Goal: Communication & Community: Answer question/provide support

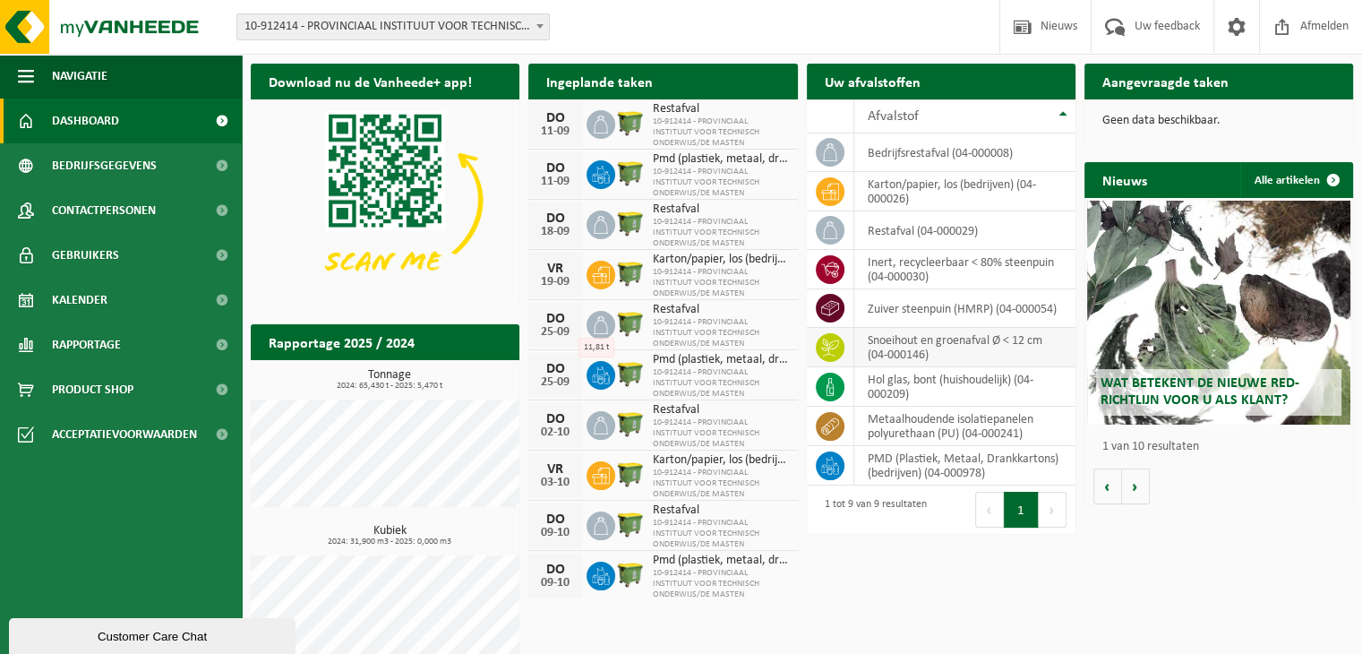
click at [825, 348] on icon at bounding box center [829, 347] width 17 height 18
click at [887, 345] on td "snoeihout en groenafval Ø < 12 cm (04-000146)" at bounding box center [964, 347] width 221 height 39
click at [831, 345] on icon at bounding box center [830, 347] width 18 height 18
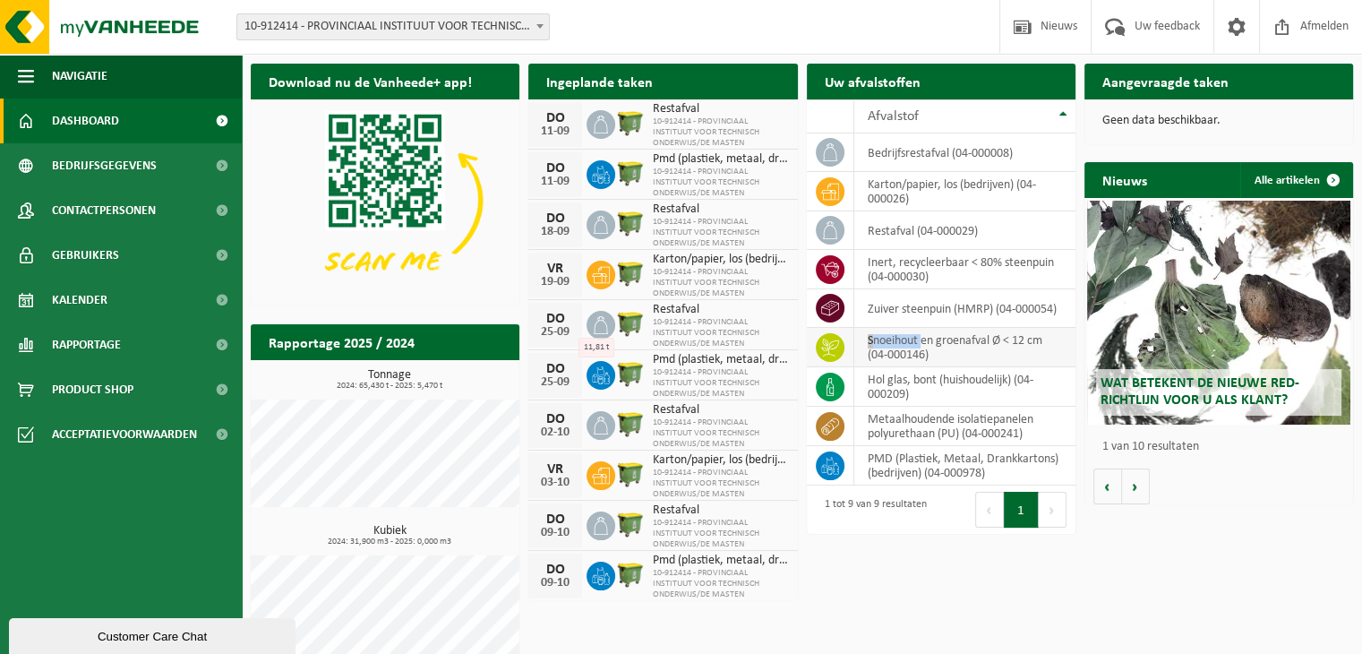
click at [831, 345] on icon at bounding box center [830, 347] width 18 height 18
click at [75, 164] on span "Bedrijfsgegevens" at bounding box center [104, 165] width 105 height 45
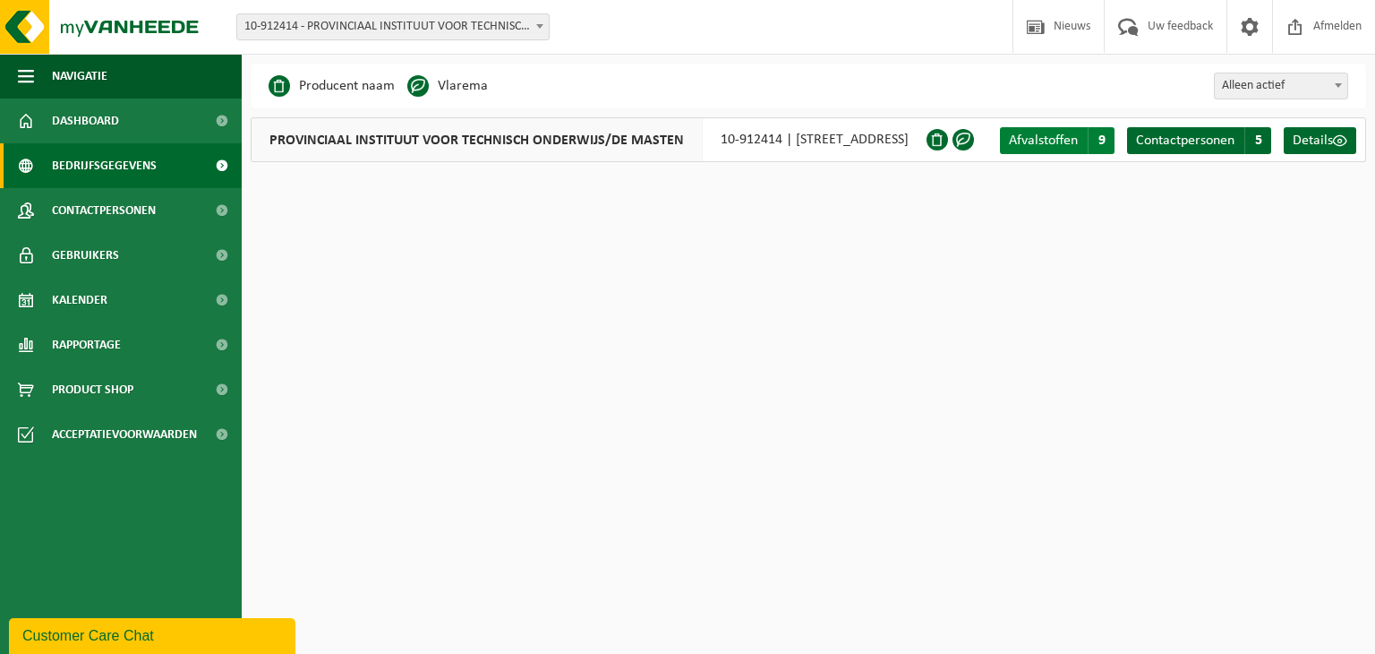
click at [1048, 137] on span "Afvalstoffen" at bounding box center [1043, 140] width 69 height 14
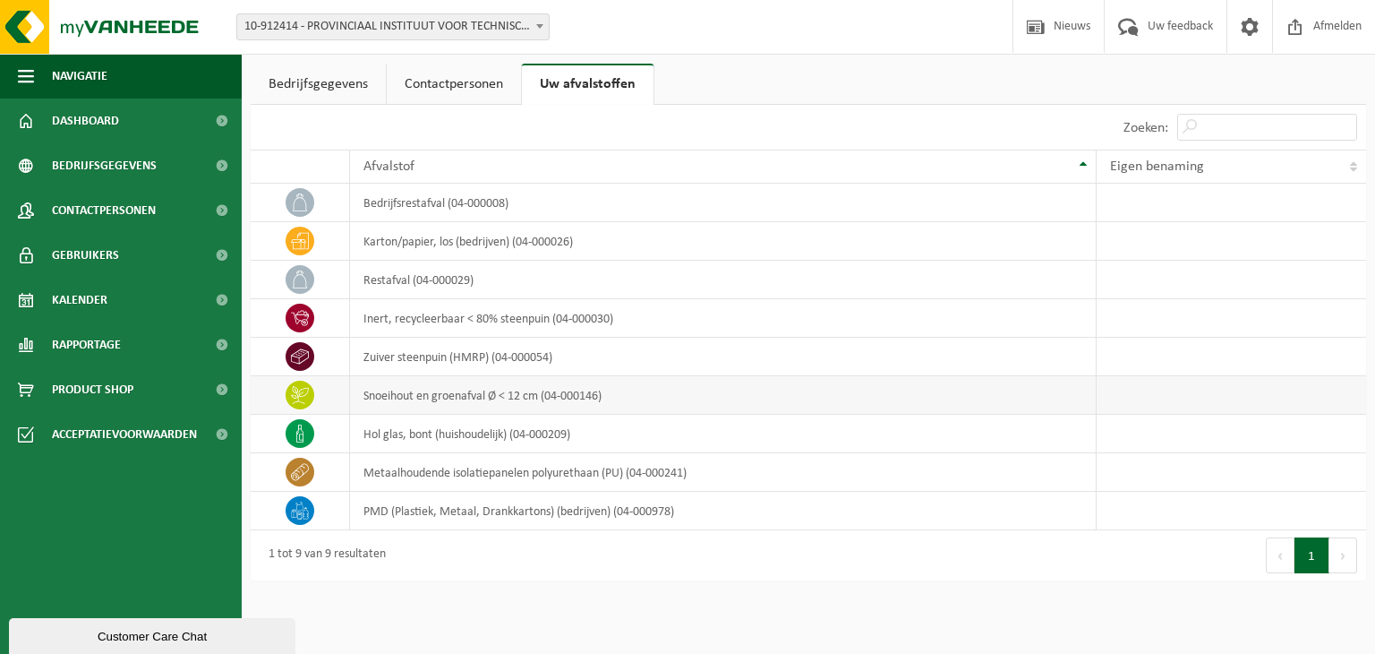
click at [296, 390] on icon at bounding box center [300, 395] width 18 height 18
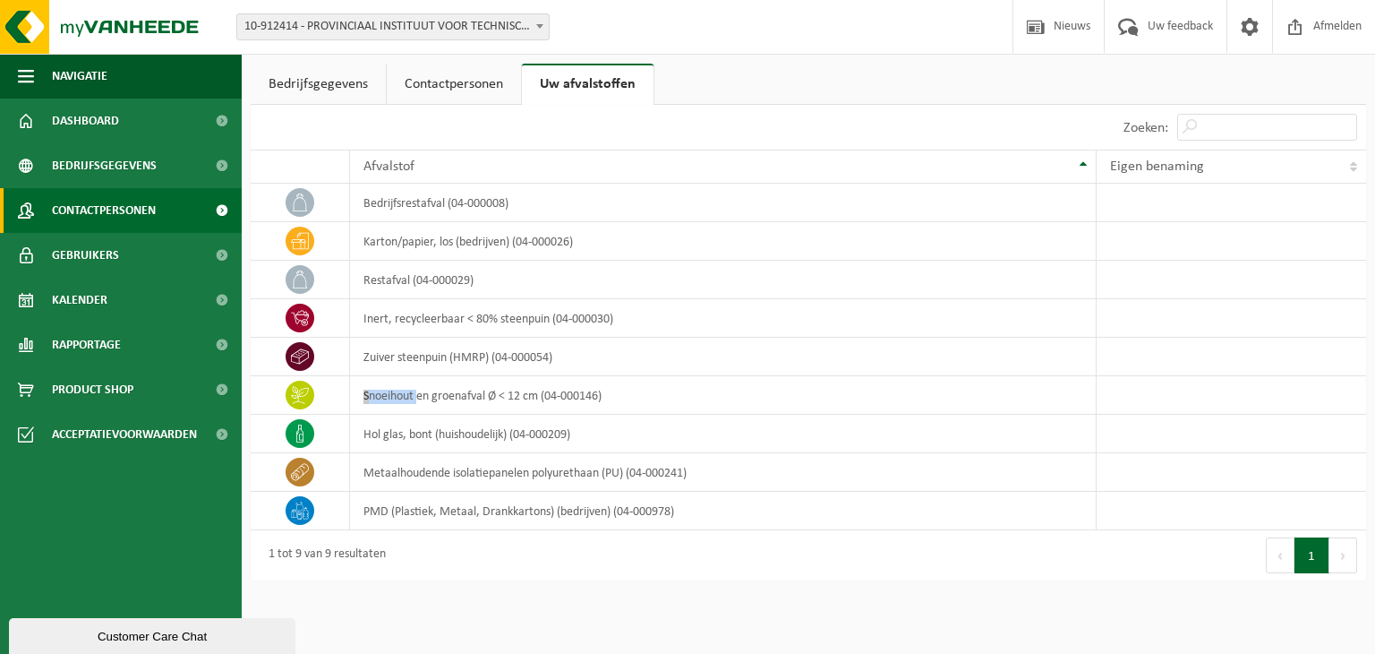
click at [60, 209] on span "Contactpersonen" at bounding box center [104, 210] width 104 height 45
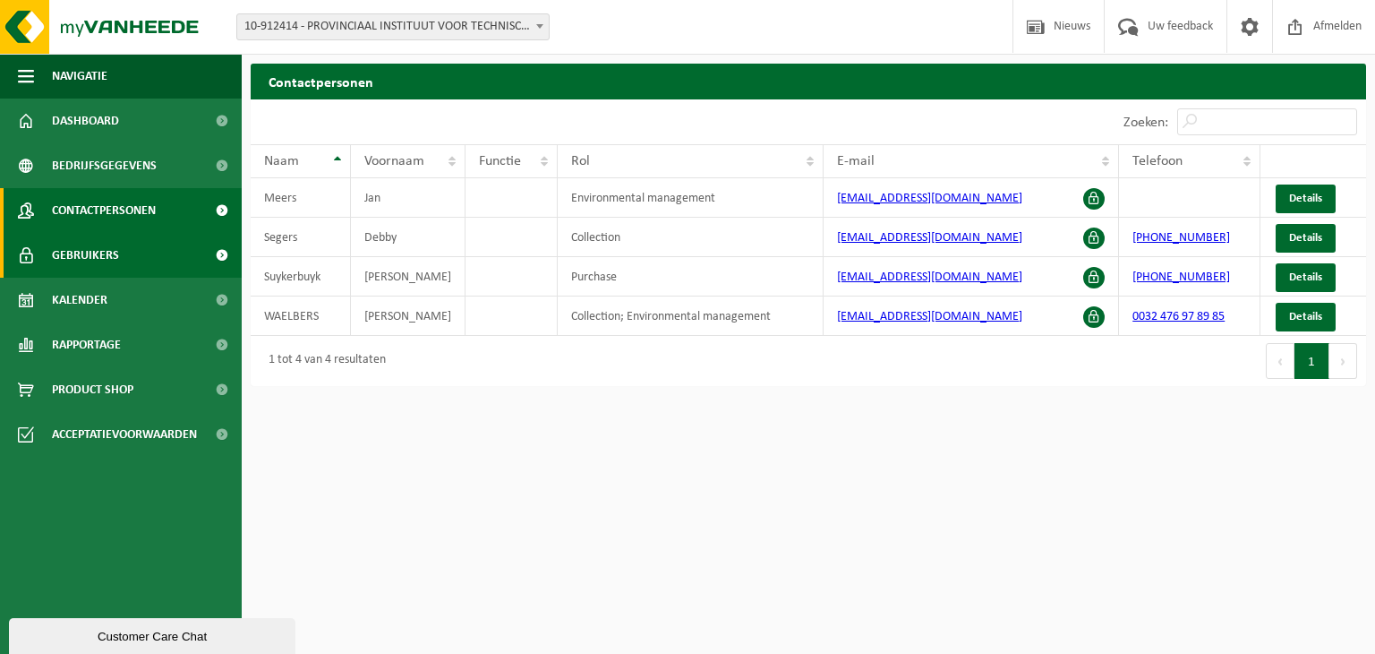
click at [103, 256] on span "Gebruikers" at bounding box center [85, 255] width 67 height 45
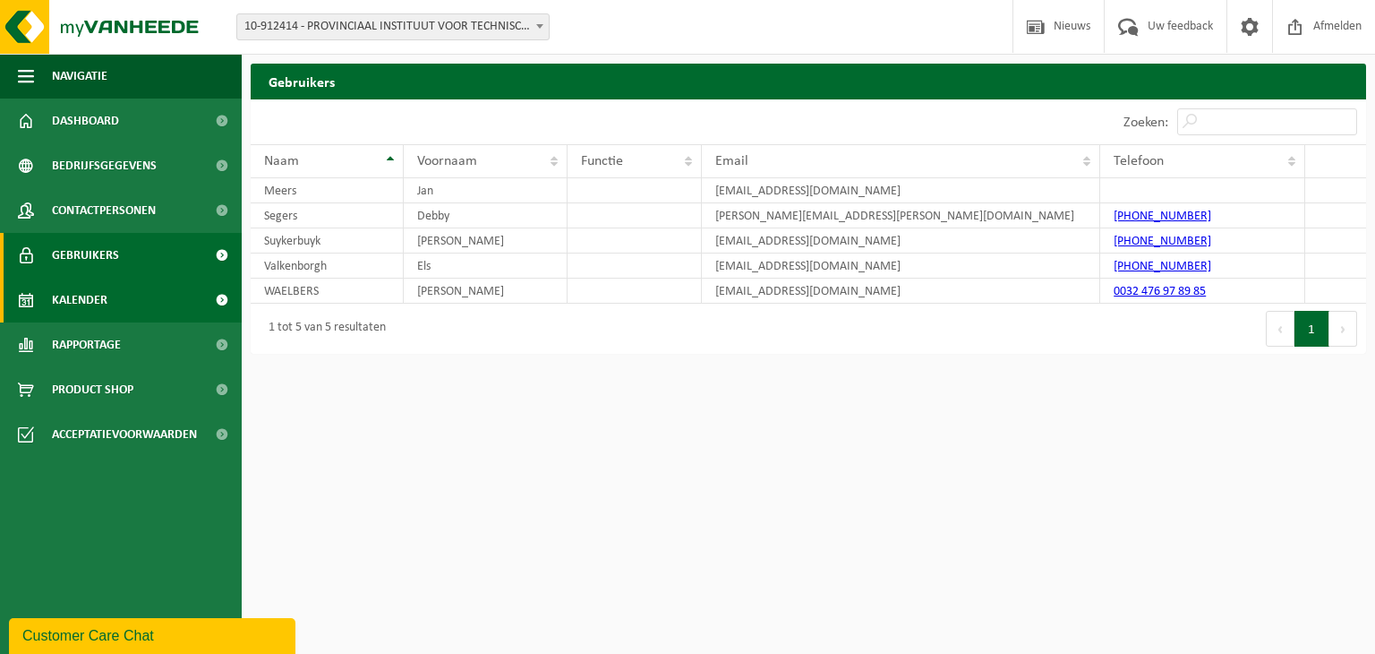
click at [84, 306] on span "Kalender" at bounding box center [80, 300] width 56 height 45
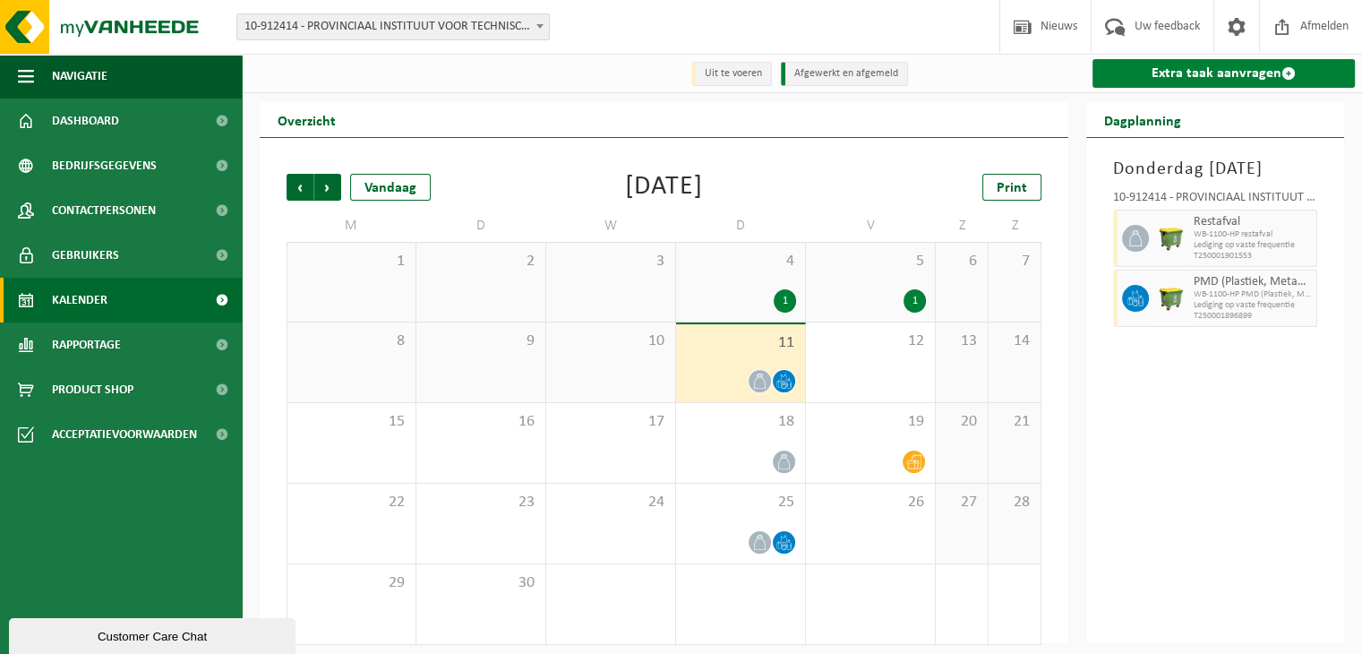
click at [1184, 72] on link "Extra taak aanvragen" at bounding box center [1224, 73] width 262 height 29
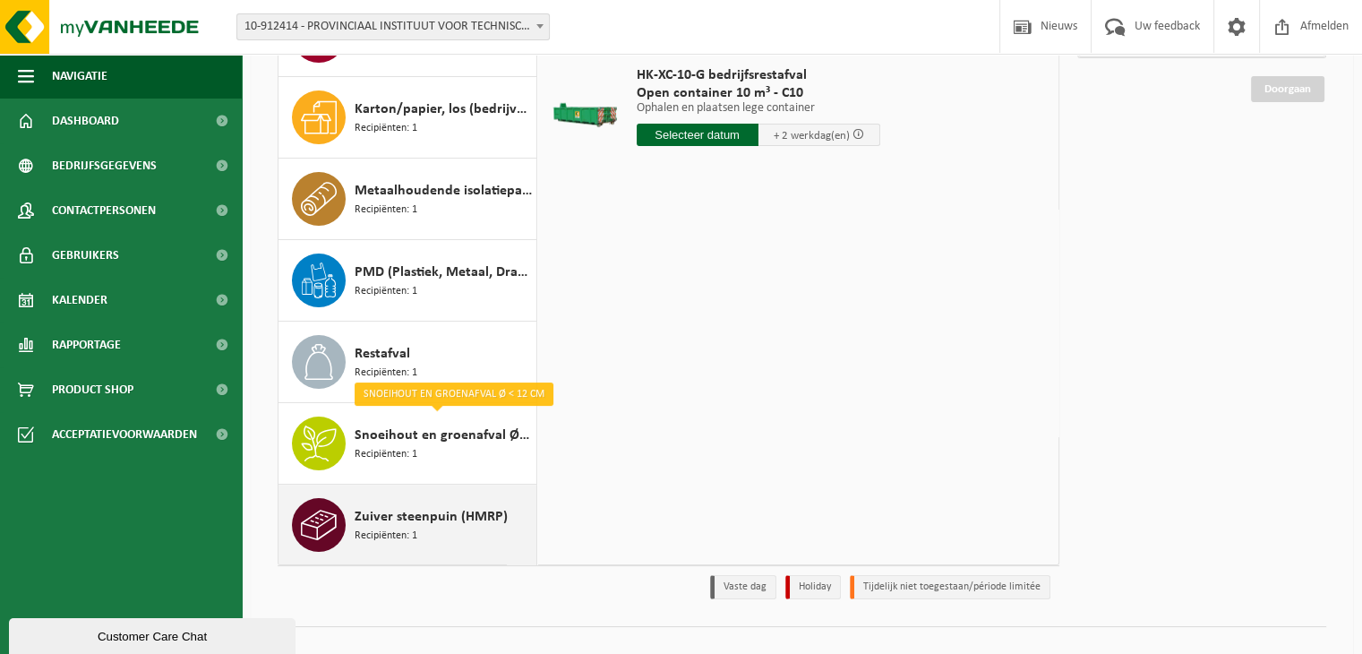
scroll to position [220, 0]
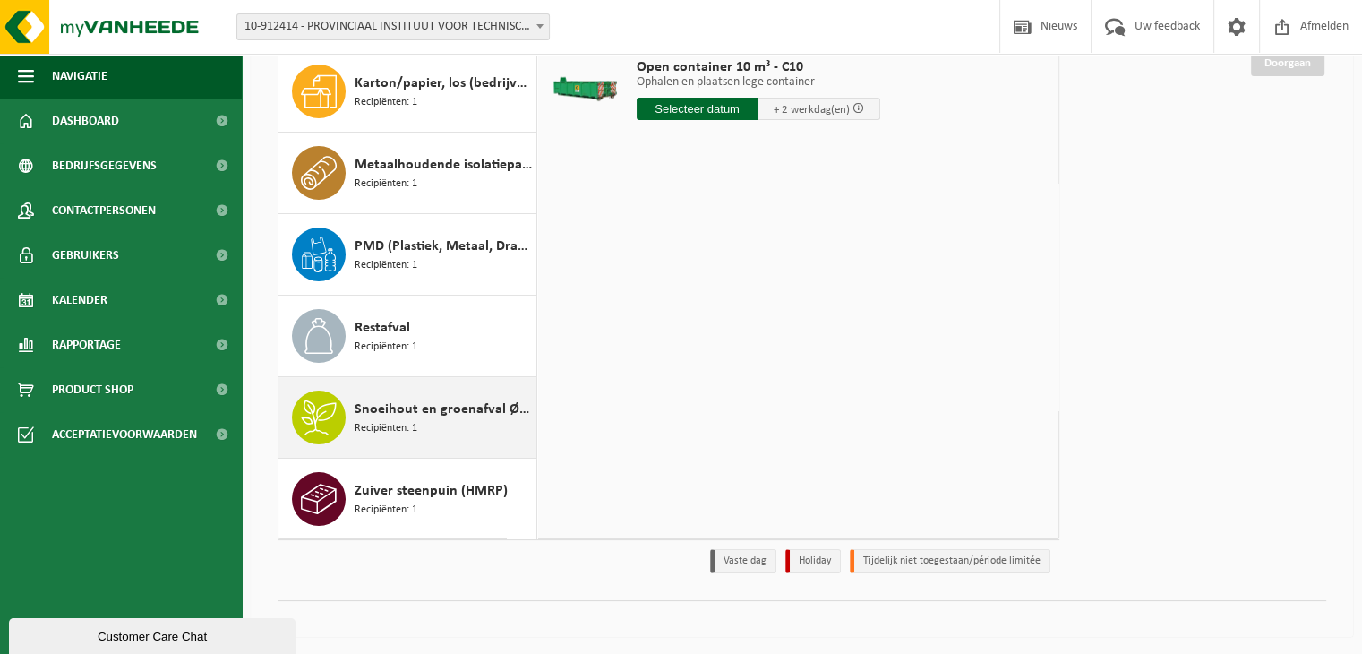
click at [323, 408] on icon at bounding box center [319, 417] width 36 height 36
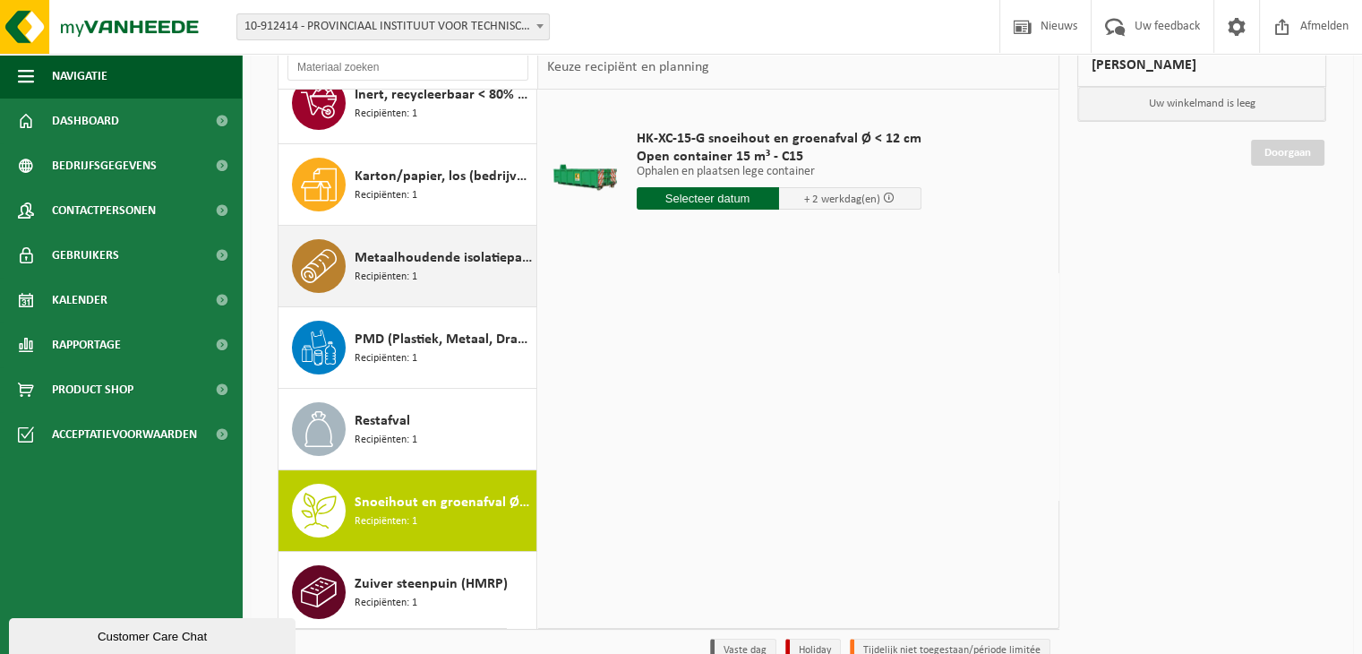
scroll to position [193, 0]
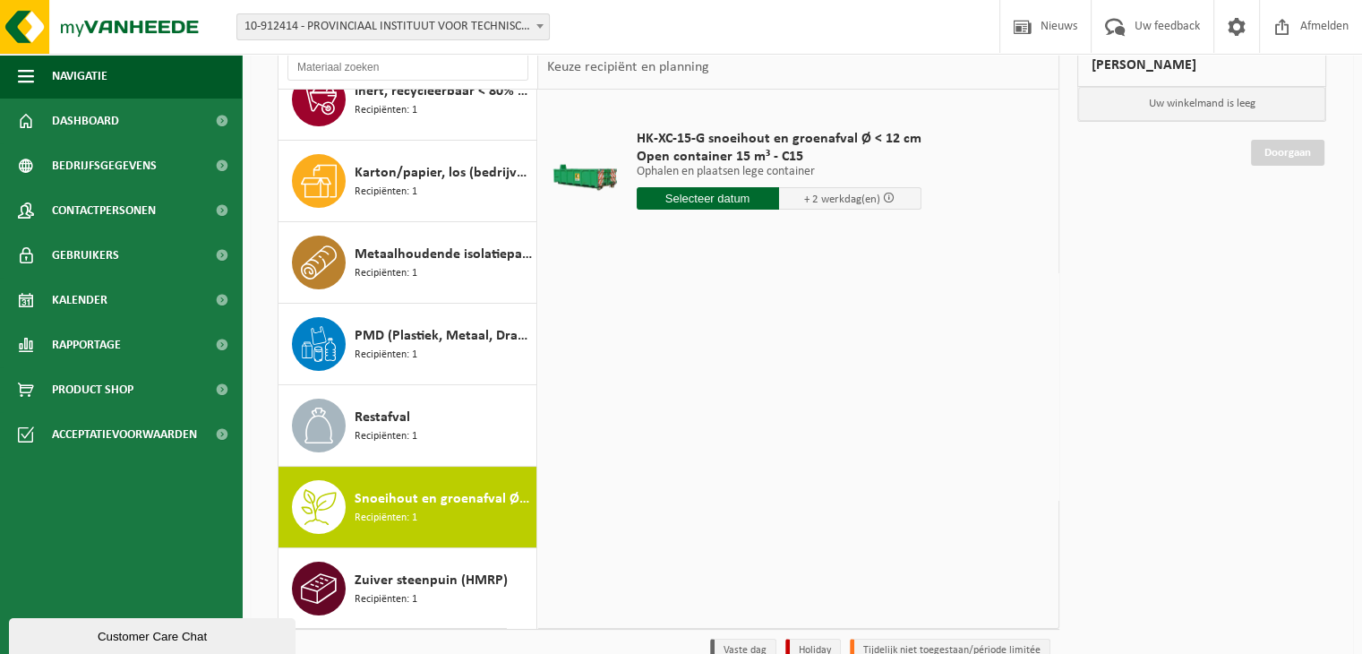
click at [698, 193] on input "text" at bounding box center [708, 198] width 142 height 22
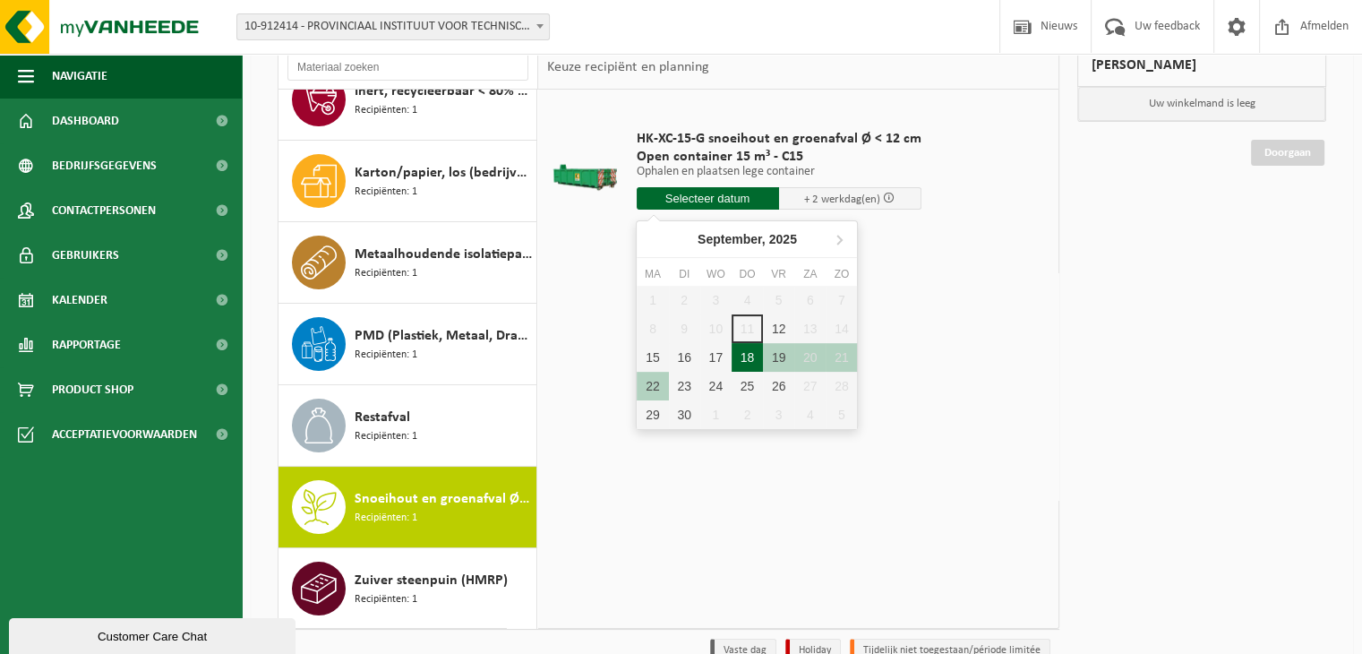
click at [743, 357] on div "18" at bounding box center [747, 357] width 31 height 29
type input "Van 2025-09-18"
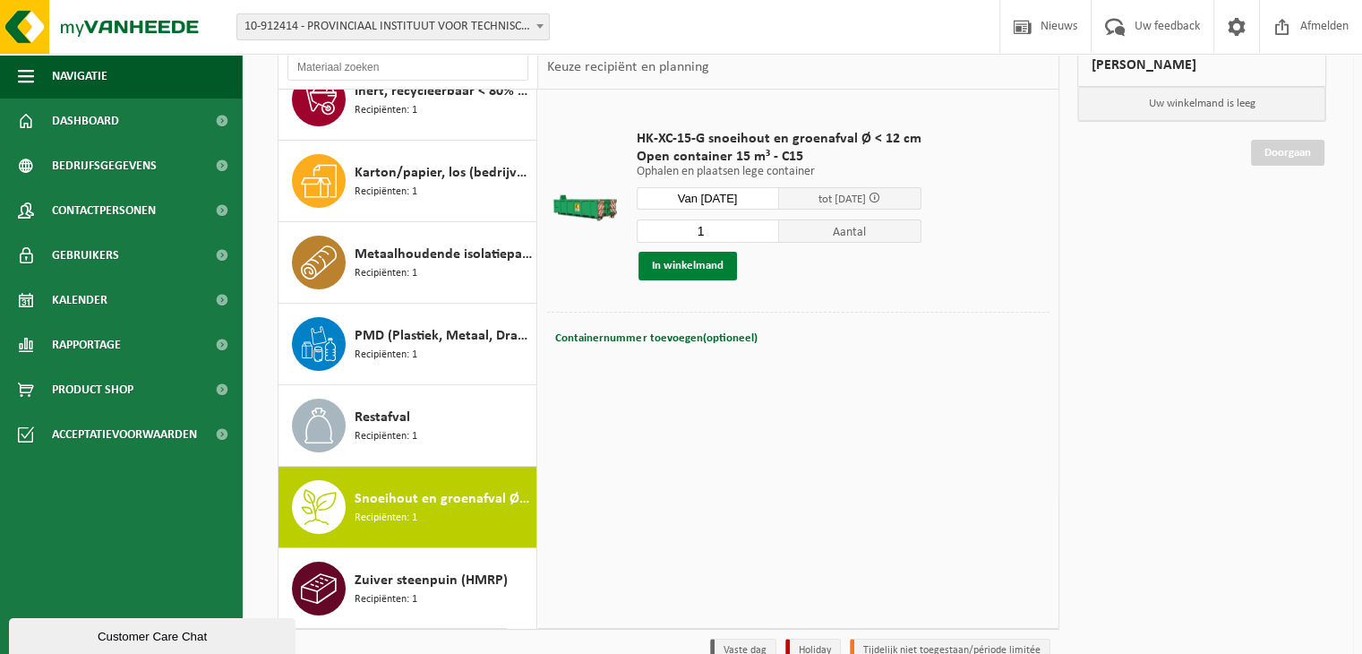
click at [695, 262] on button "In winkelmand" at bounding box center [687, 266] width 99 height 29
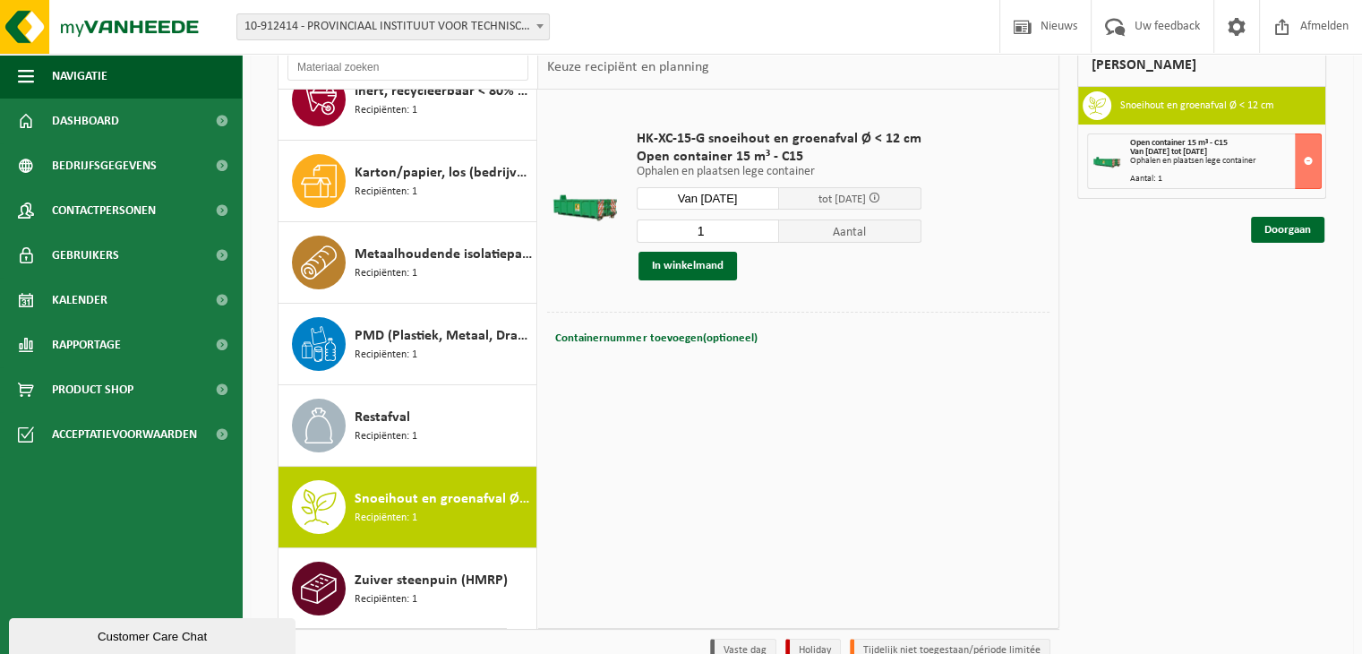
click at [626, 356] on div "Containernummer toevoegen(optioneel) Annuleren" at bounding box center [798, 338] width 502 height 53
click at [784, 338] on div "Containernummer toevoegen(optioneel) Annuleren" at bounding box center [798, 338] width 493 height 25
click at [641, 341] on span "Containernummer toevoegen(optioneel)" at bounding box center [655, 338] width 201 height 12
click at [656, 364] on td "Containernummer toevoegen(optioneel) Annuleren" at bounding box center [798, 343] width 502 height 63
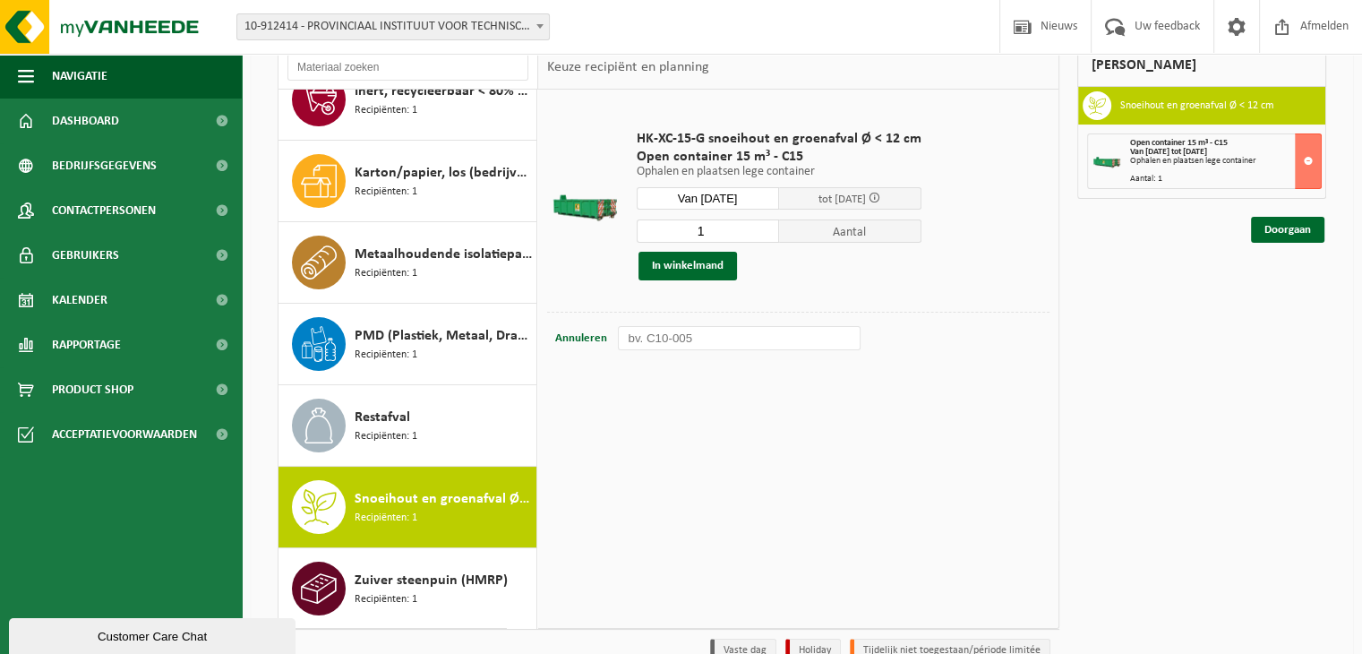
click at [711, 338] on input "text" at bounding box center [739, 338] width 242 height 24
click at [573, 370] on td "Containernummer toevoegen(optioneel) Annuleren" at bounding box center [798, 343] width 502 height 63
click at [1302, 154] on button at bounding box center [1308, 161] width 27 height 56
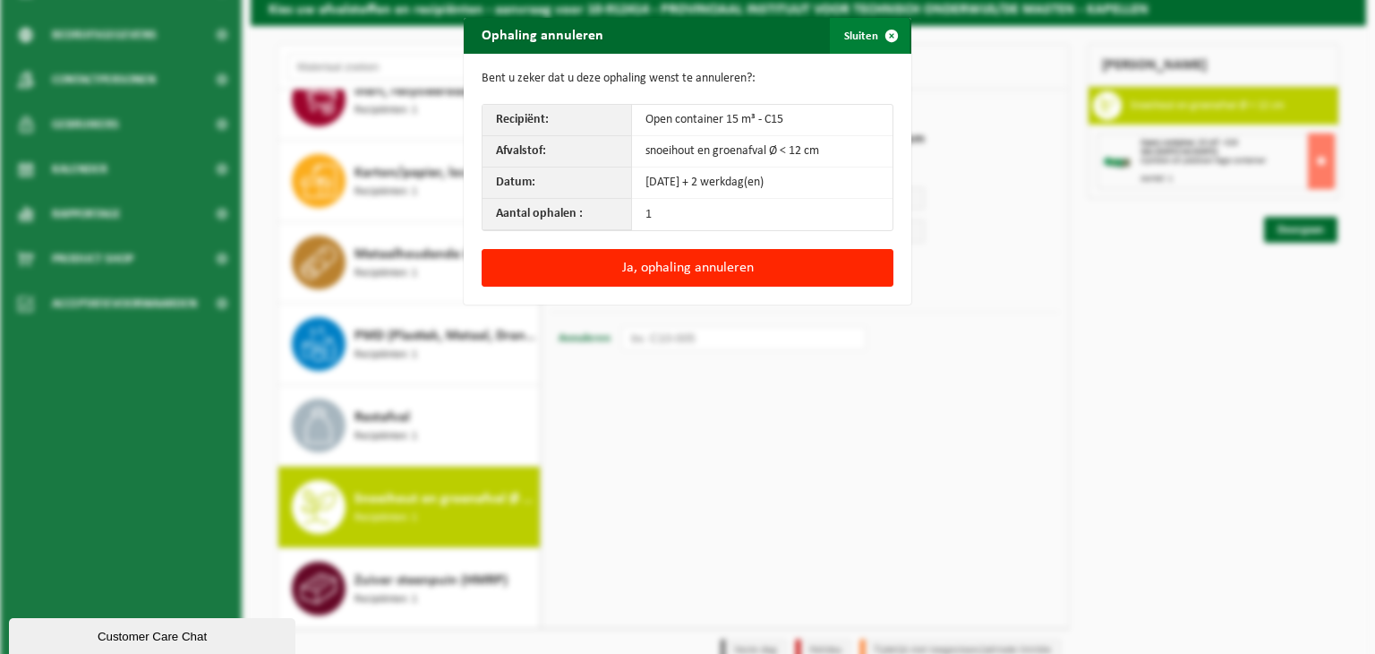
click at [885, 38] on span "button" at bounding box center [892, 36] width 36 height 36
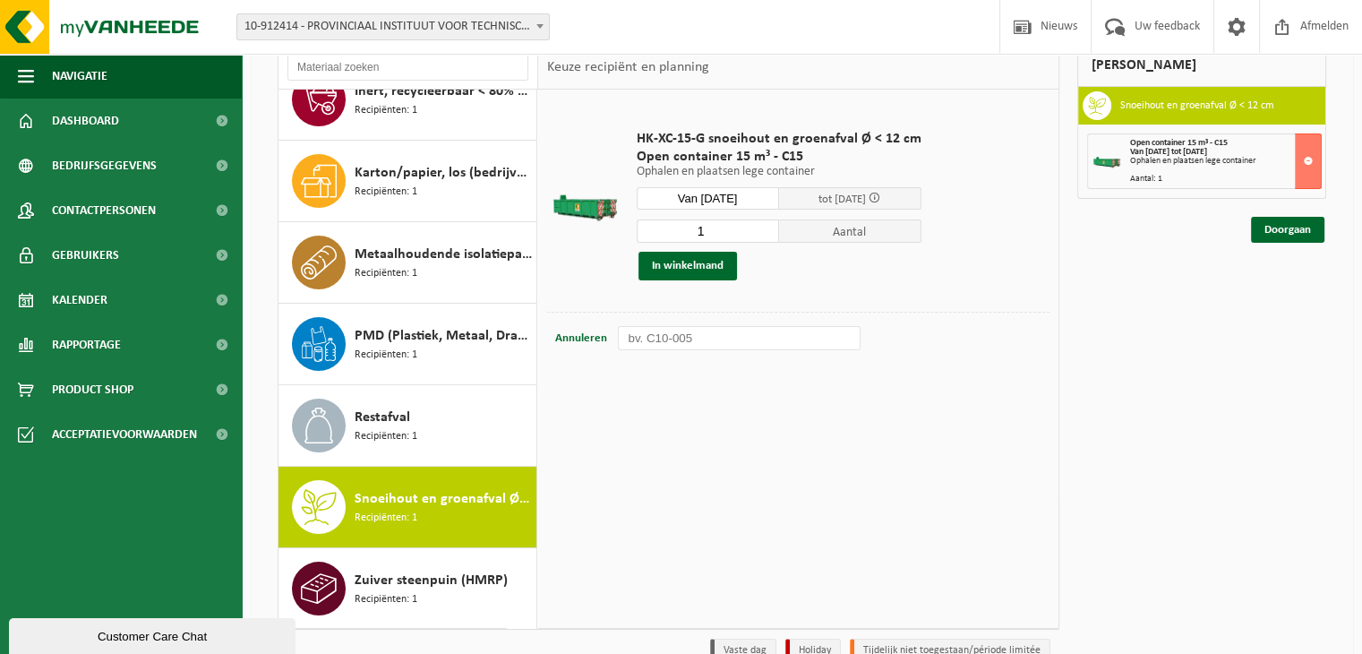
click at [695, 139] on span "HK-XC-15-G snoeihout en groenafval Ø < 12 cm" at bounding box center [779, 139] width 285 height 18
click at [1280, 227] on link "Doorgaan" at bounding box center [1287, 230] width 73 height 26
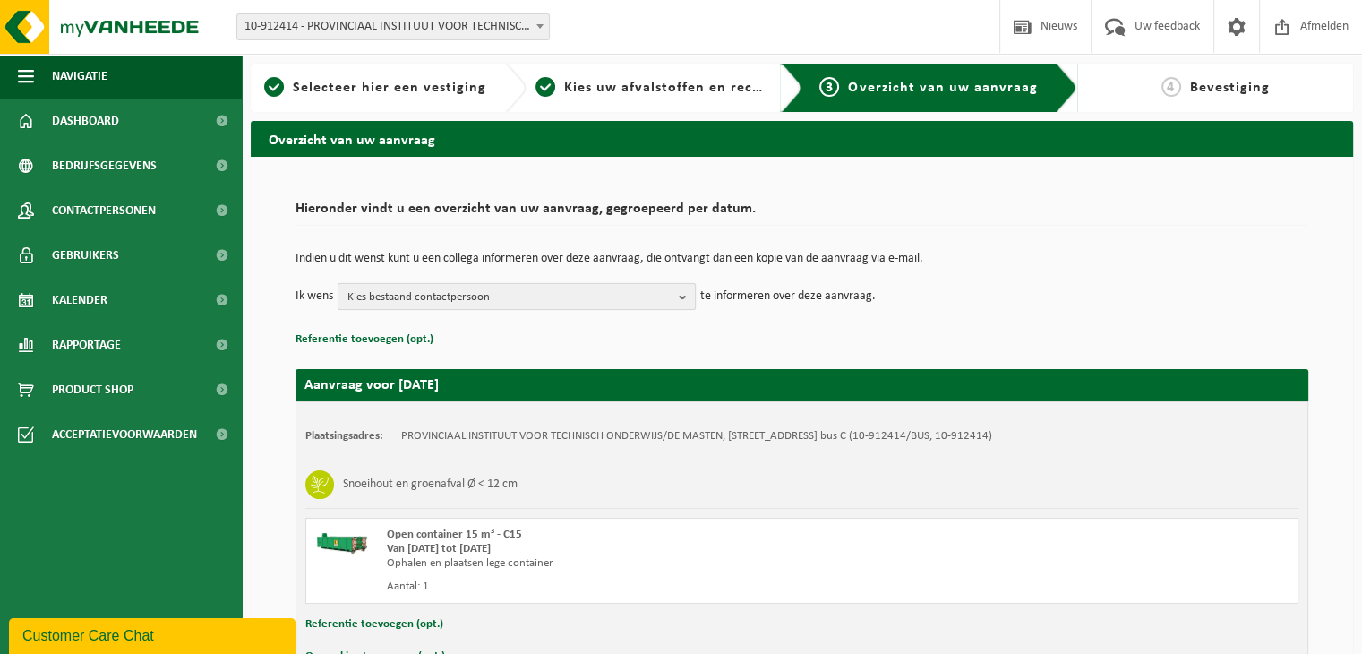
click at [681, 294] on b "button" at bounding box center [687, 296] width 16 height 25
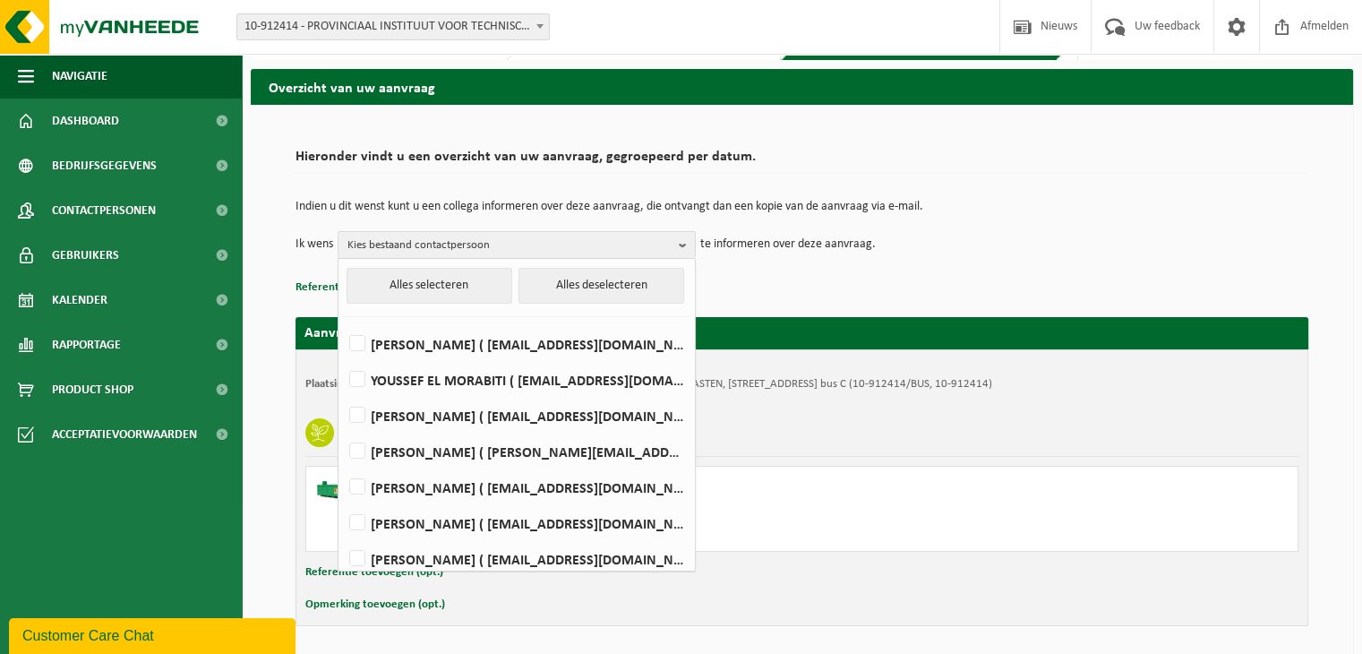
scroll to position [24, 0]
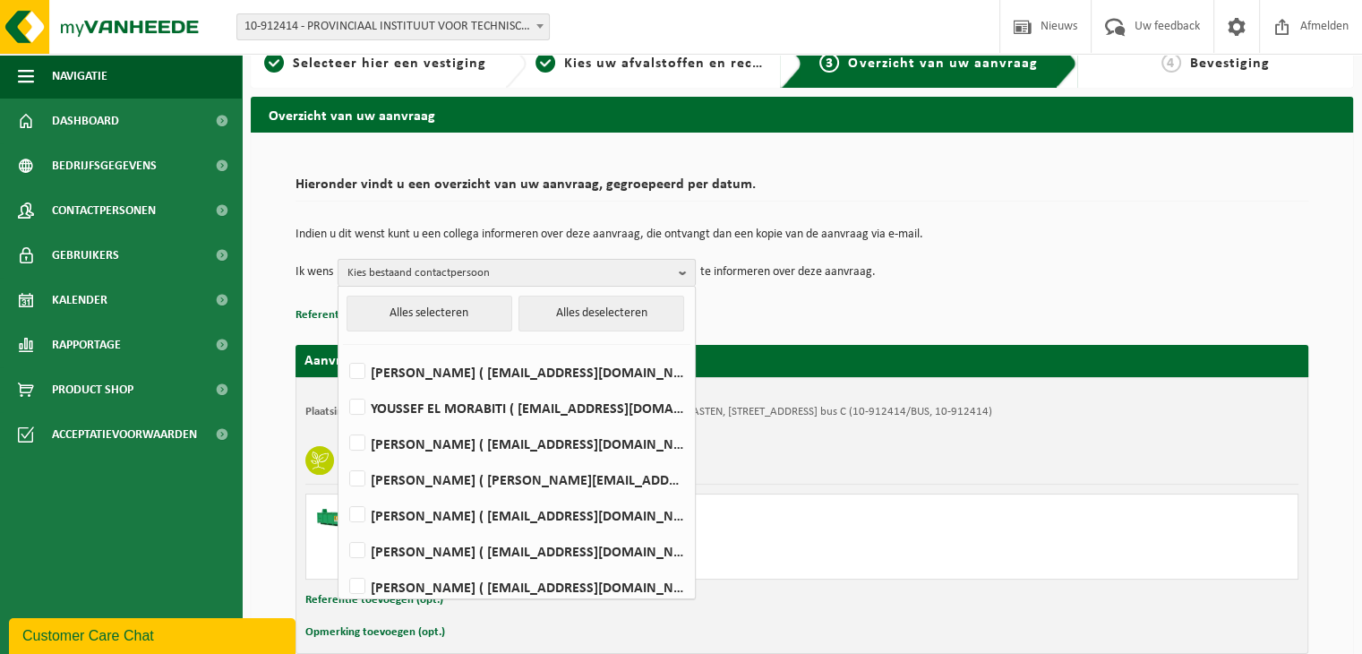
click at [441, 270] on span "Kies bestaand contactpersoon" at bounding box center [509, 273] width 324 height 27
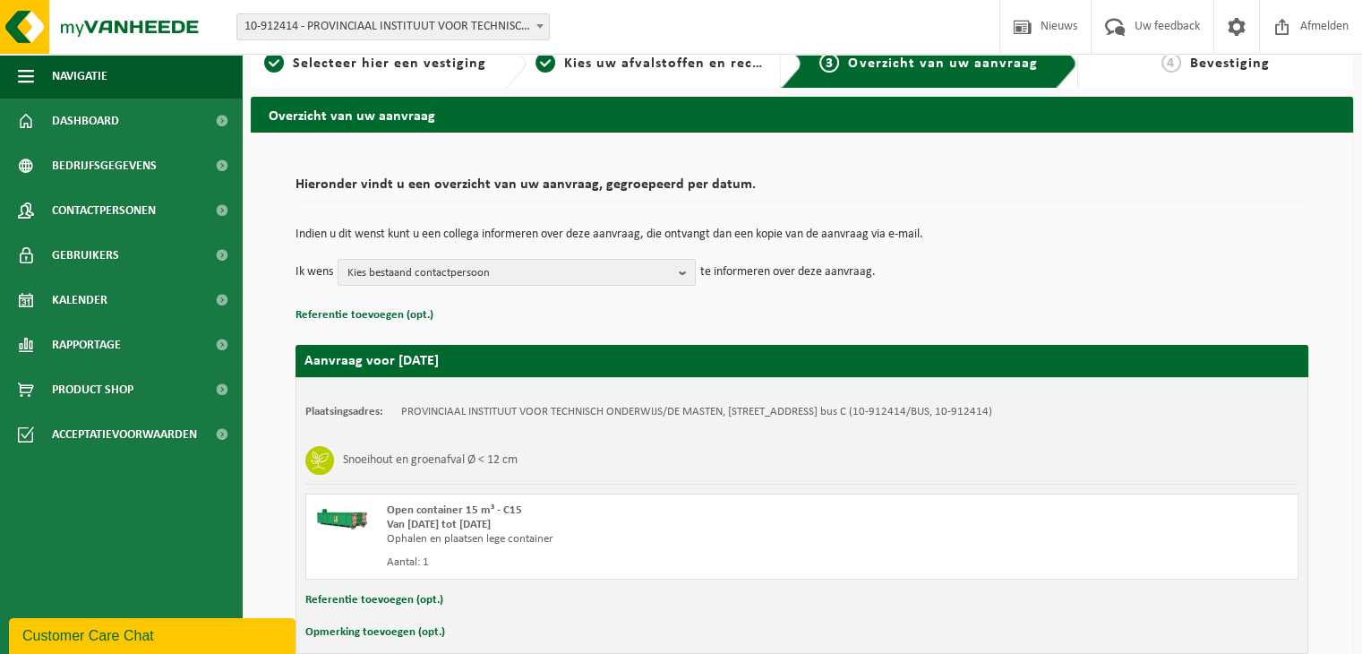
scroll to position [114, 0]
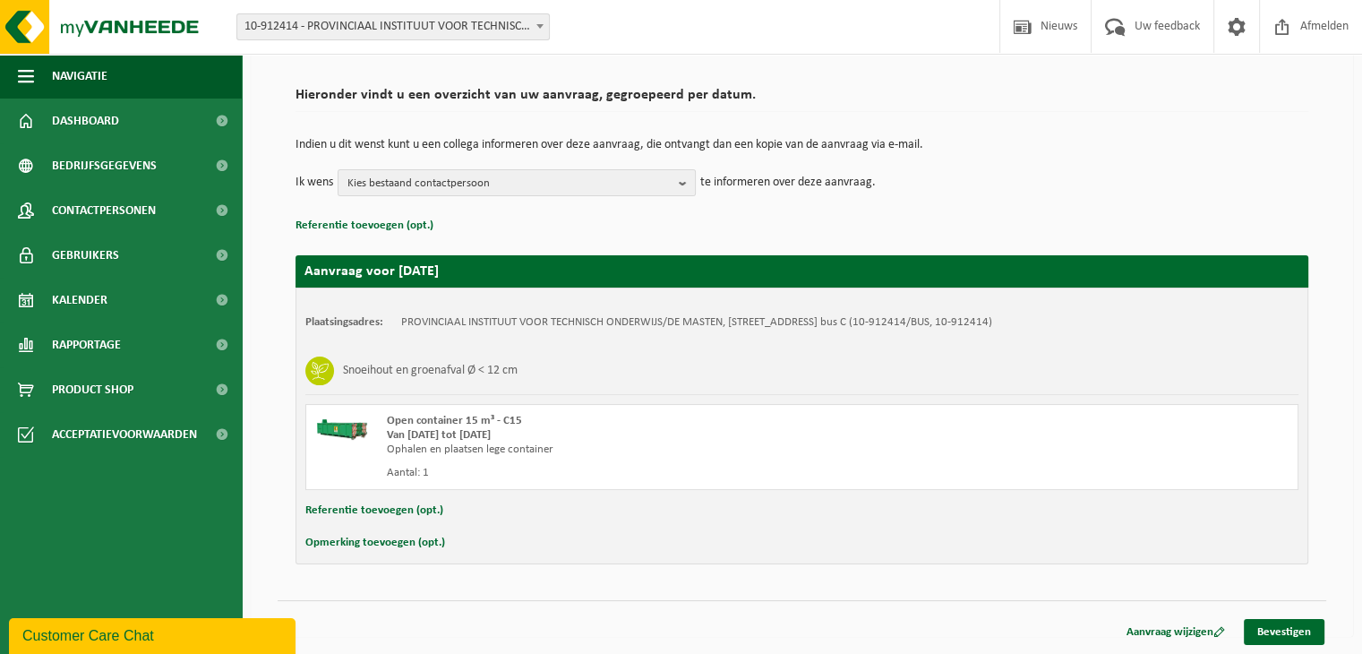
click at [383, 542] on button "Opmerking toevoegen (opt.)" at bounding box center [375, 542] width 140 height 23
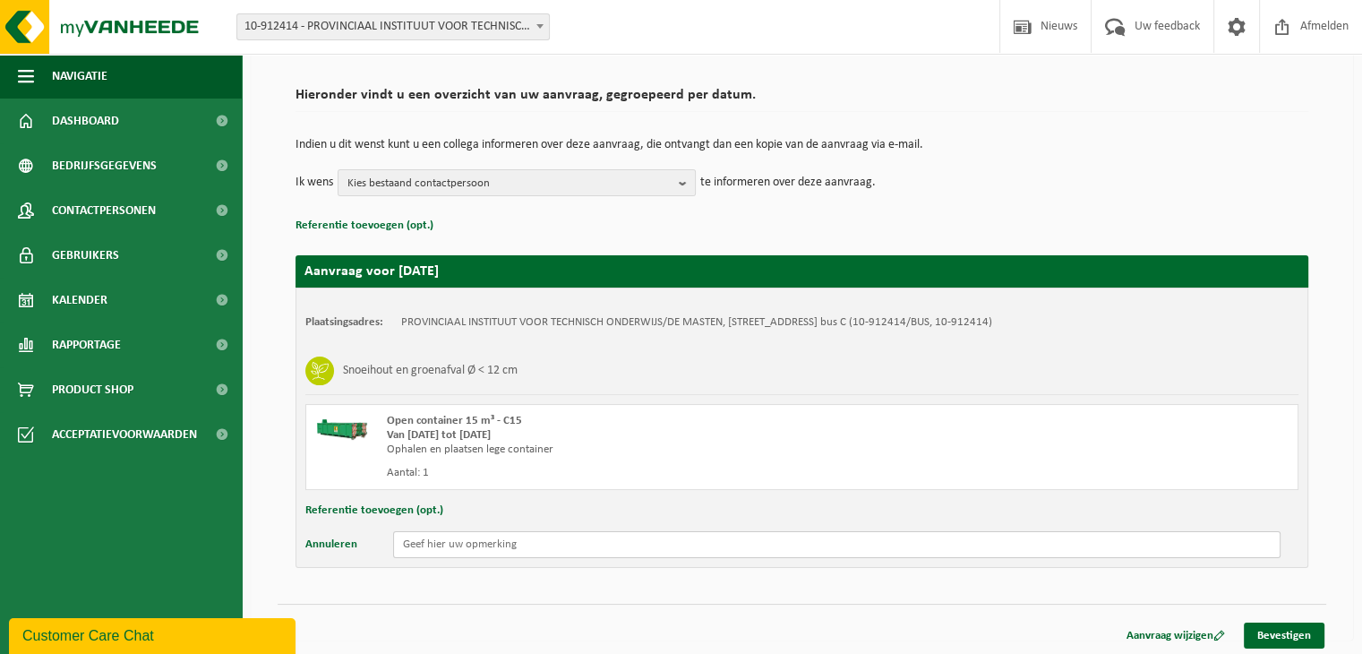
click at [433, 541] on input "text" at bounding box center [836, 544] width 887 height 27
type input "ENKEL OPHALEN EN GEEN NIEUWE PLAATSEN"
click at [1268, 631] on link "Bevestigen" at bounding box center [1284, 635] width 81 height 26
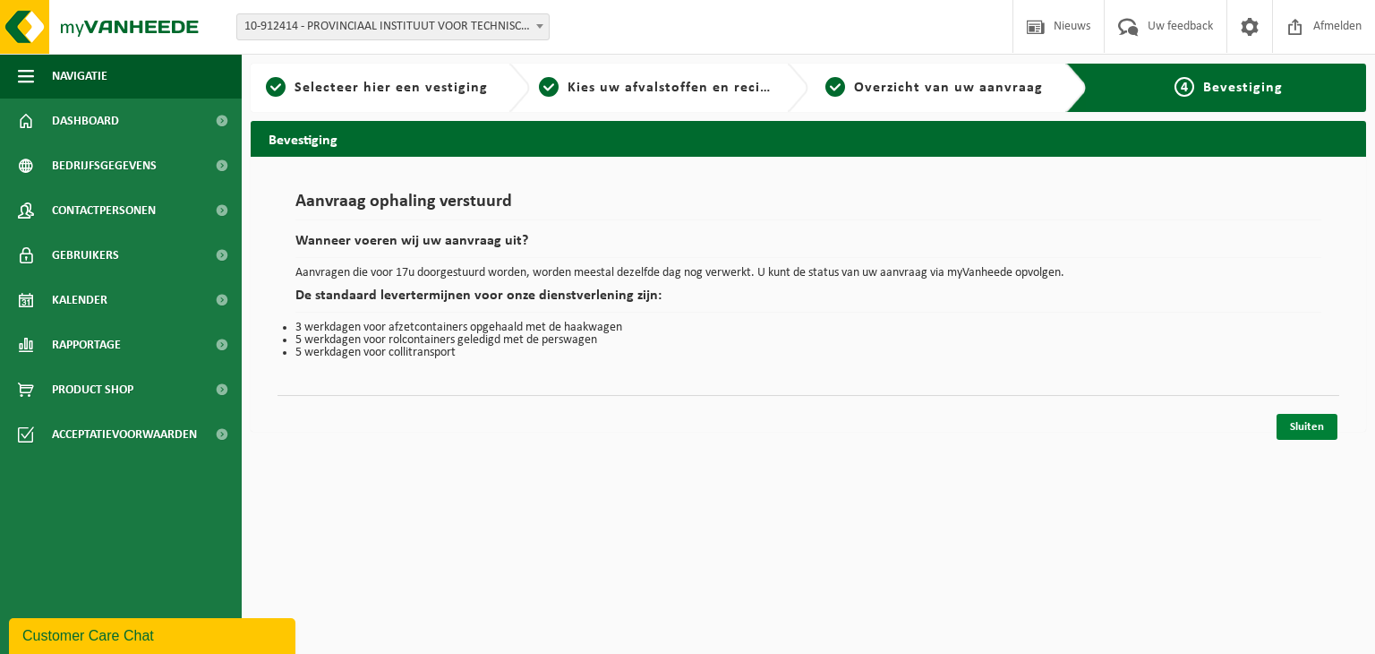
click at [1307, 424] on link "Sluiten" at bounding box center [1307, 427] width 61 height 26
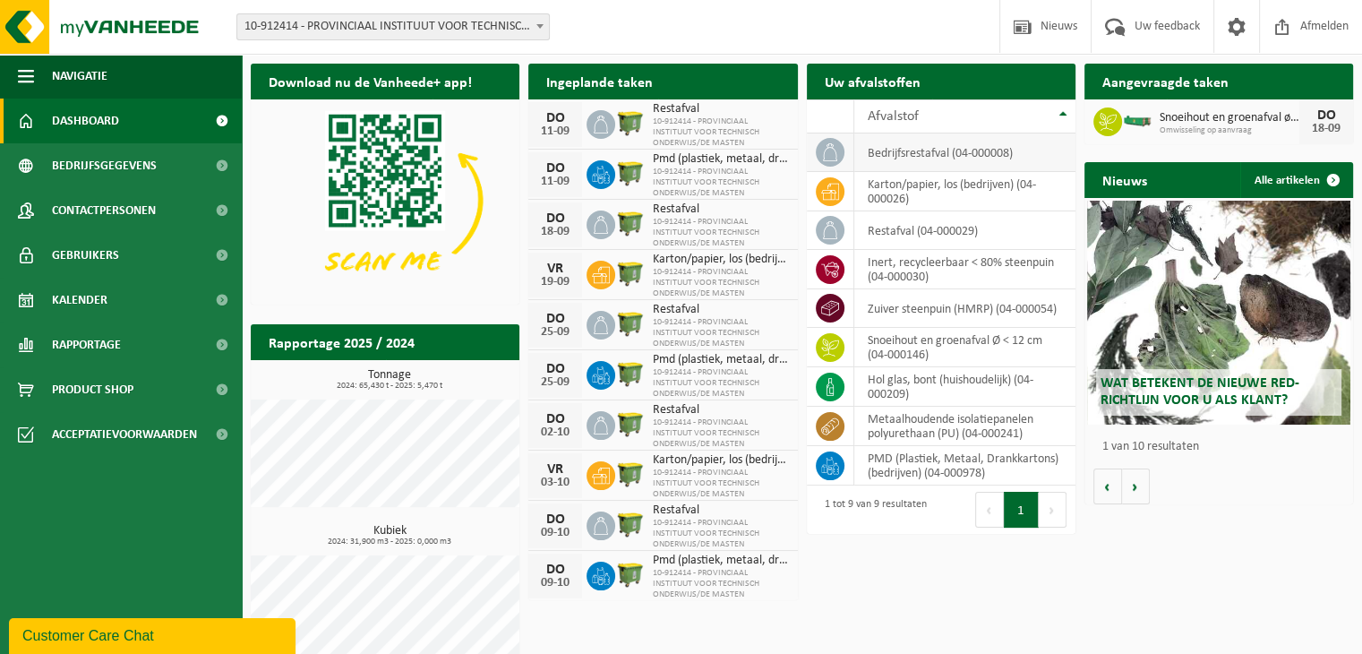
click at [937, 149] on td "bedrijfsrestafval (04-000008)" at bounding box center [964, 152] width 221 height 39
click at [824, 158] on icon at bounding box center [830, 152] width 18 height 18
click at [81, 434] on span "Acceptatievoorwaarden" at bounding box center [124, 434] width 145 height 45
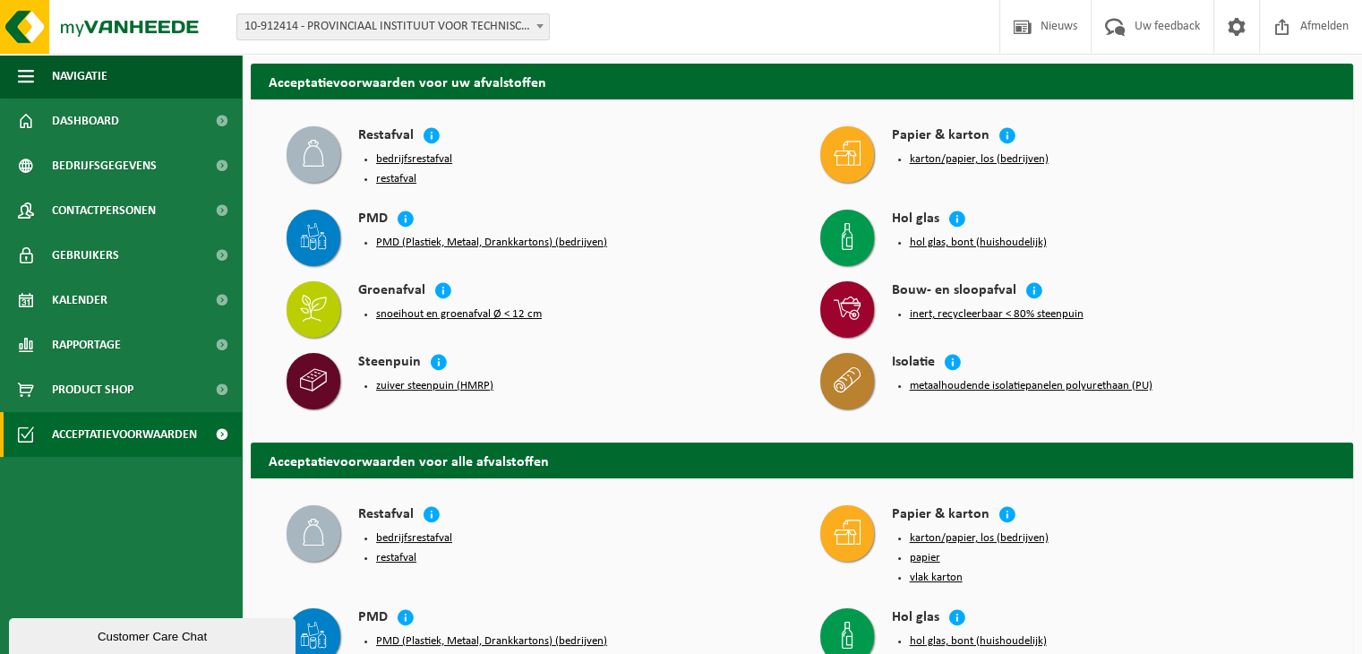
click at [301, 379] on icon at bounding box center [313, 379] width 27 height 27
click at [317, 150] on icon at bounding box center [313, 153] width 27 height 27
click at [428, 137] on icon at bounding box center [432, 135] width 18 height 18
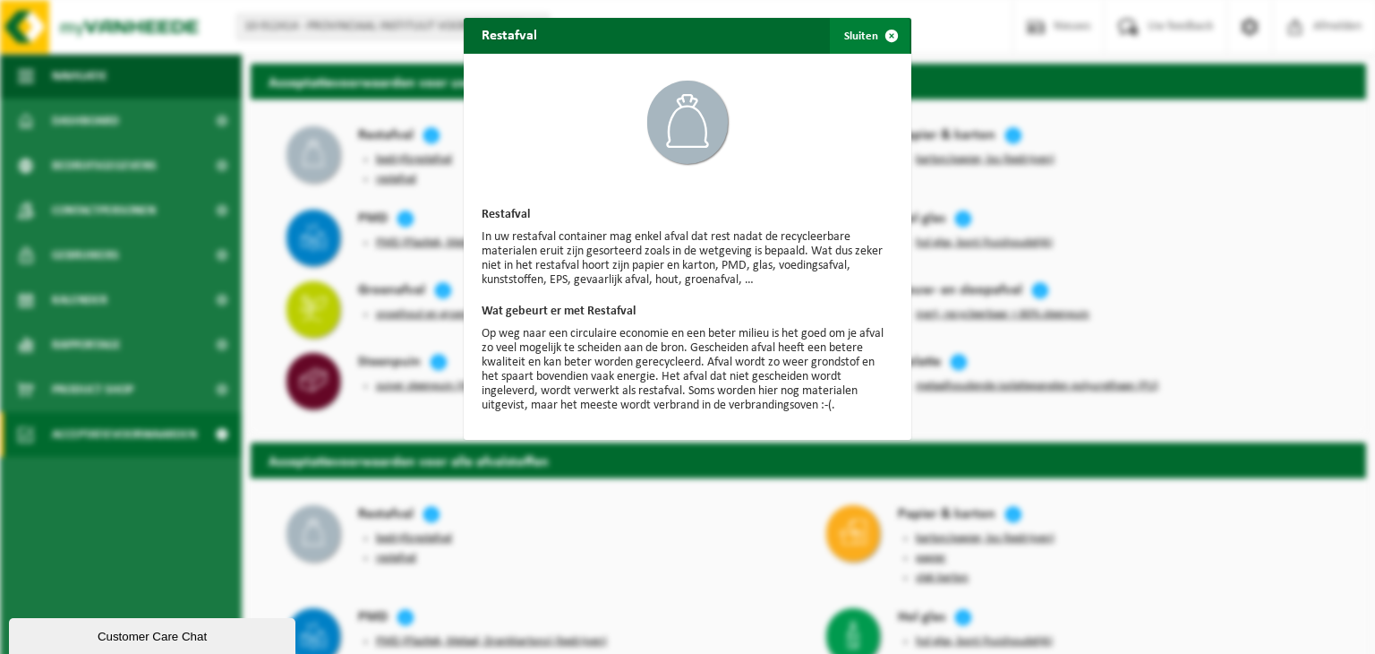
click at [887, 32] on span "button" at bounding box center [892, 36] width 36 height 36
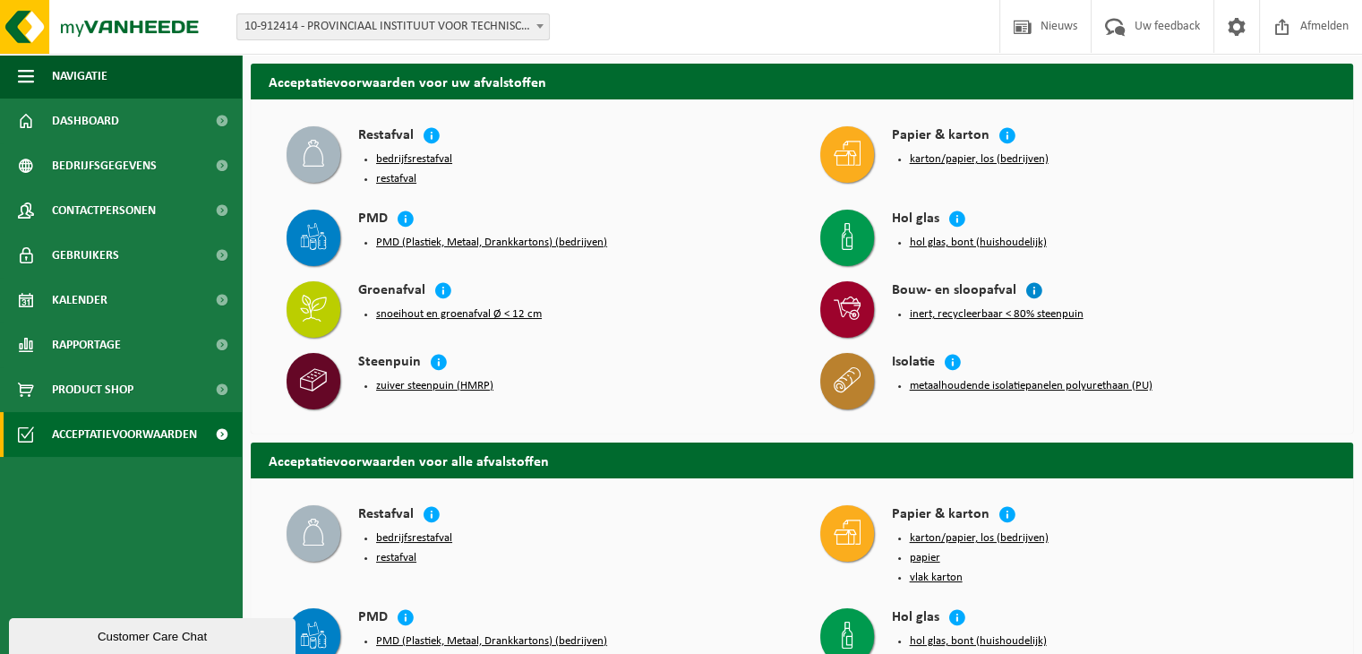
click at [1026, 291] on icon at bounding box center [1034, 290] width 18 height 18
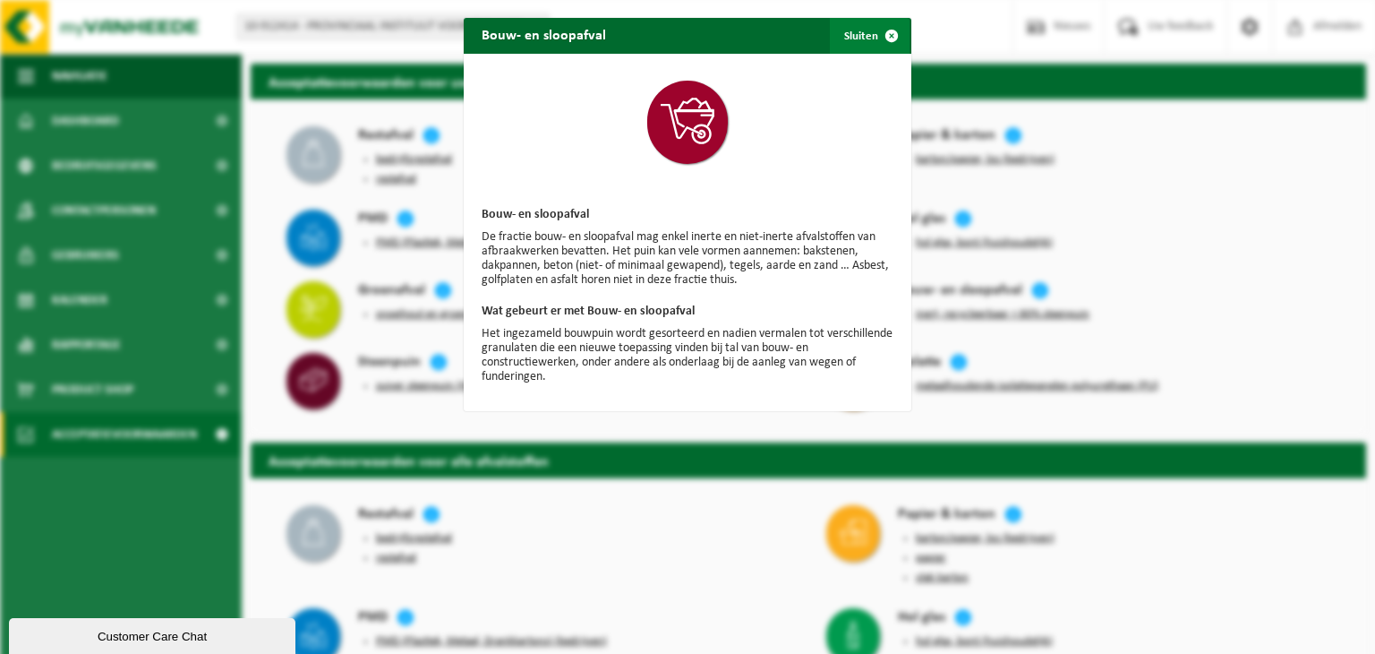
click at [881, 34] on span "button" at bounding box center [892, 36] width 36 height 36
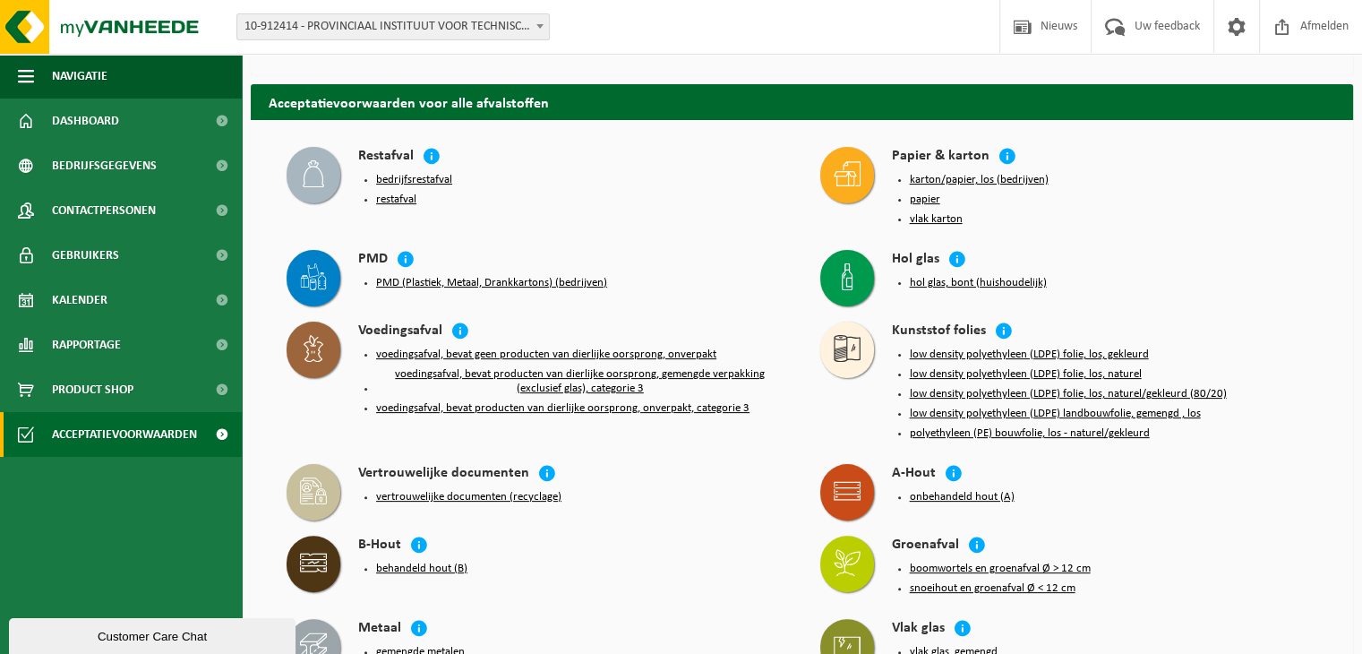
scroll to position [448, 0]
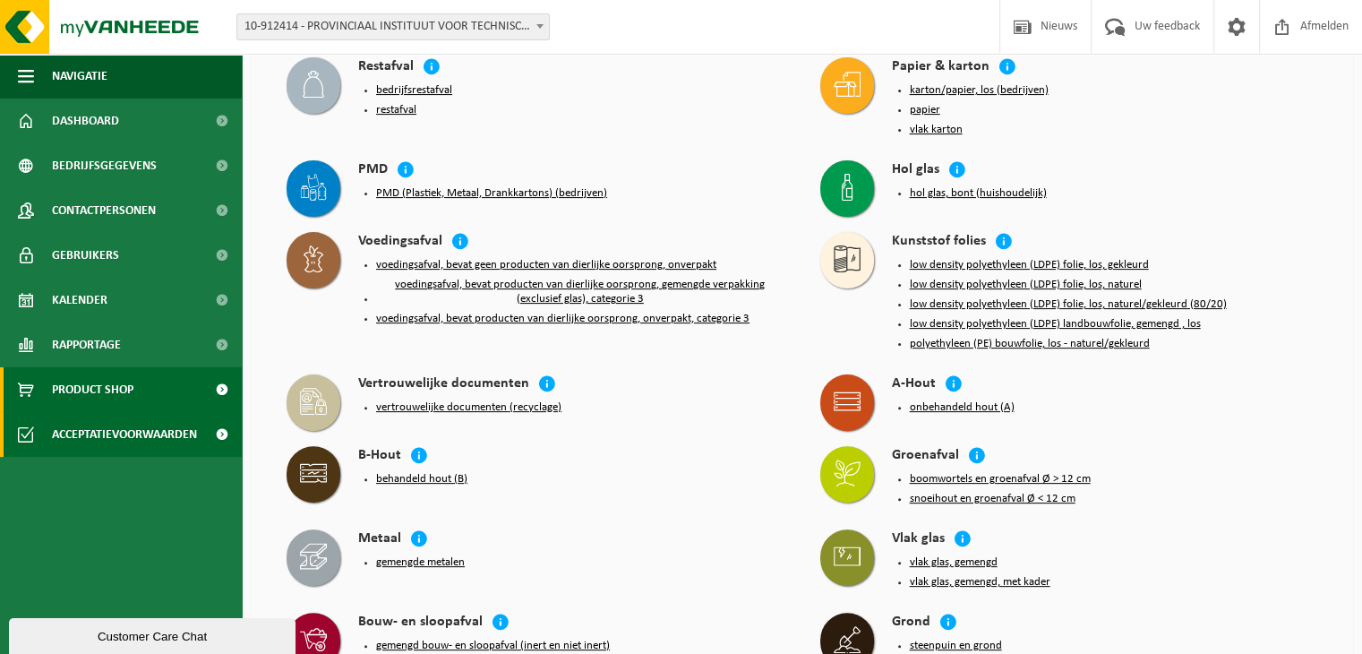
click at [107, 389] on span "Product Shop" at bounding box center [92, 389] width 81 height 45
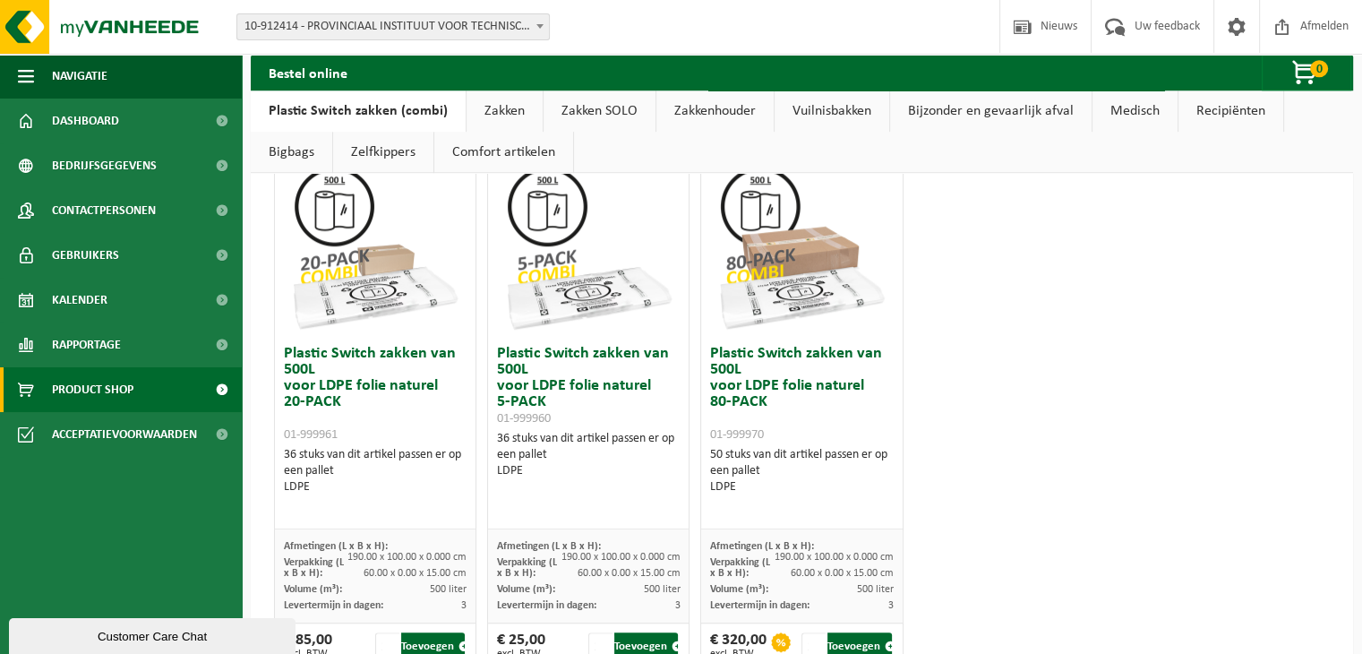
scroll to position [1170, 0]
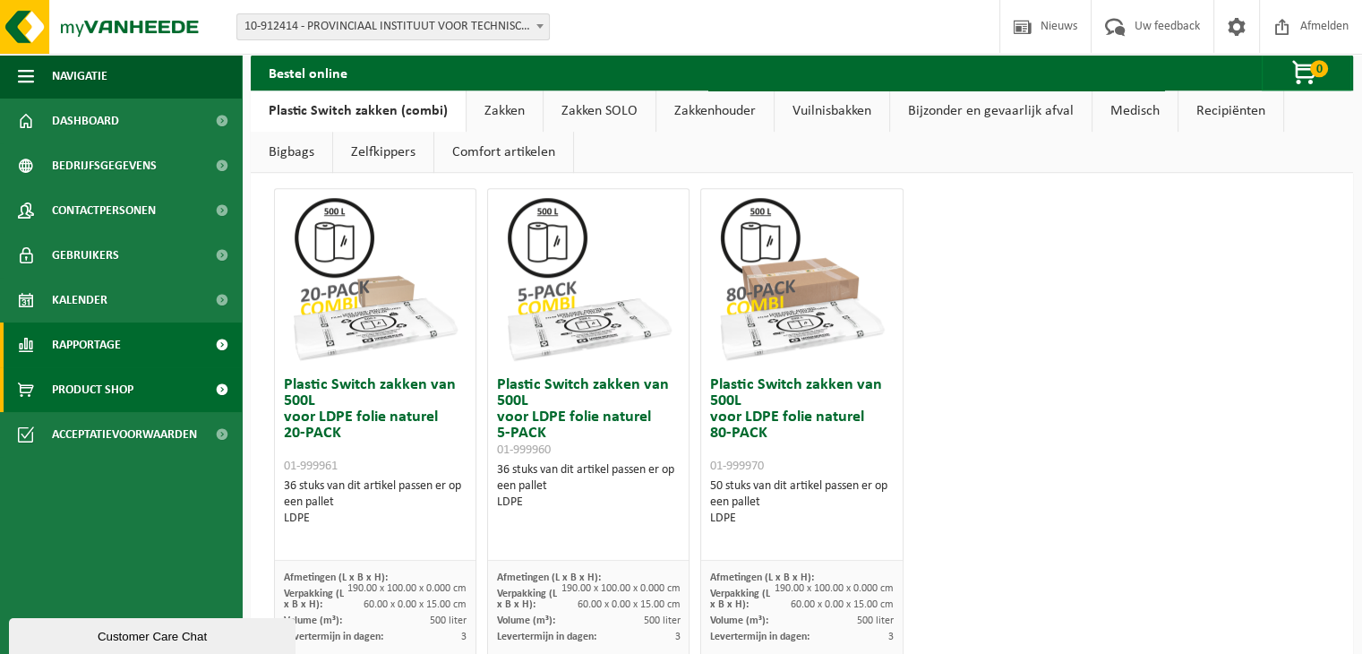
click at [73, 342] on span "Rapportage" at bounding box center [86, 344] width 69 height 45
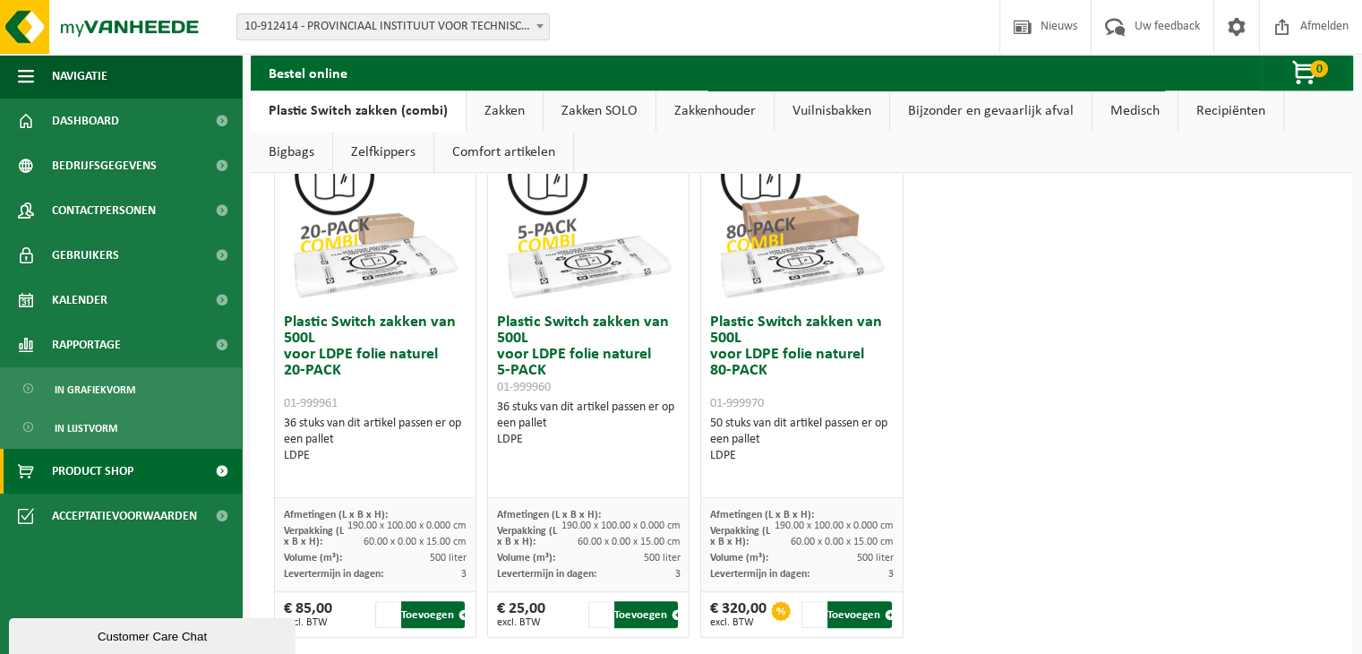
scroll to position [1260, 0]
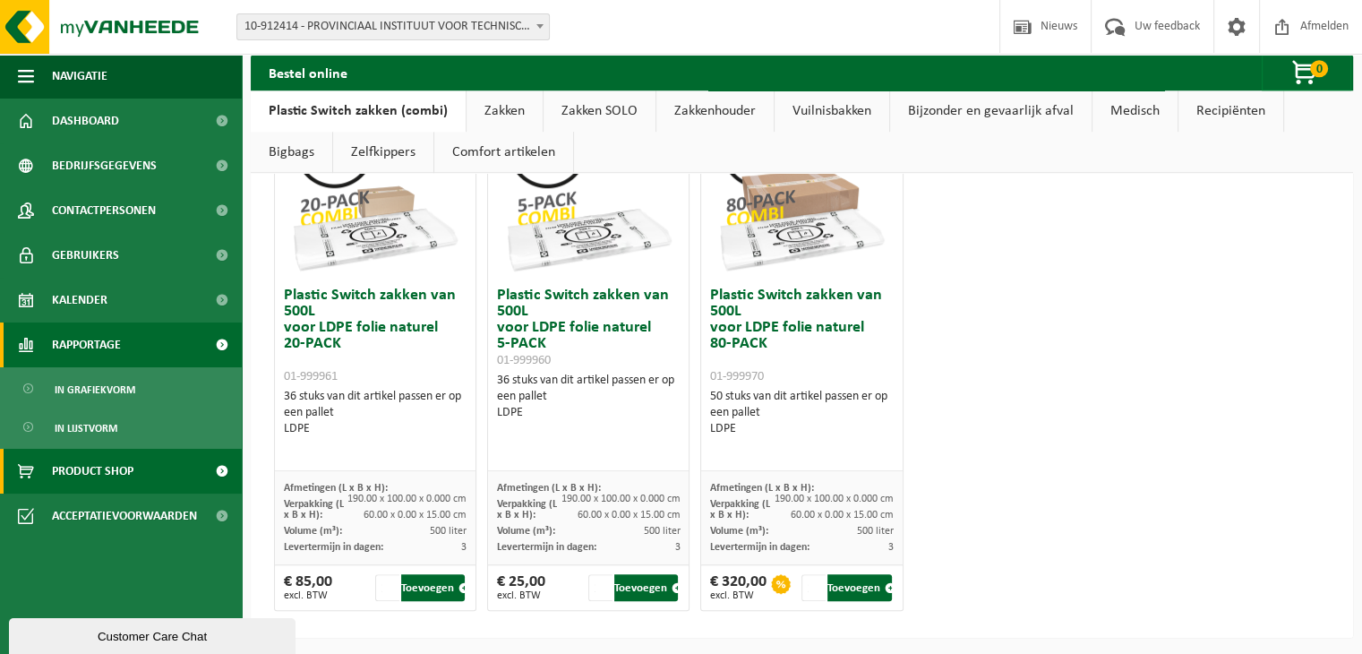
click at [105, 348] on span "Rapportage" at bounding box center [86, 344] width 69 height 45
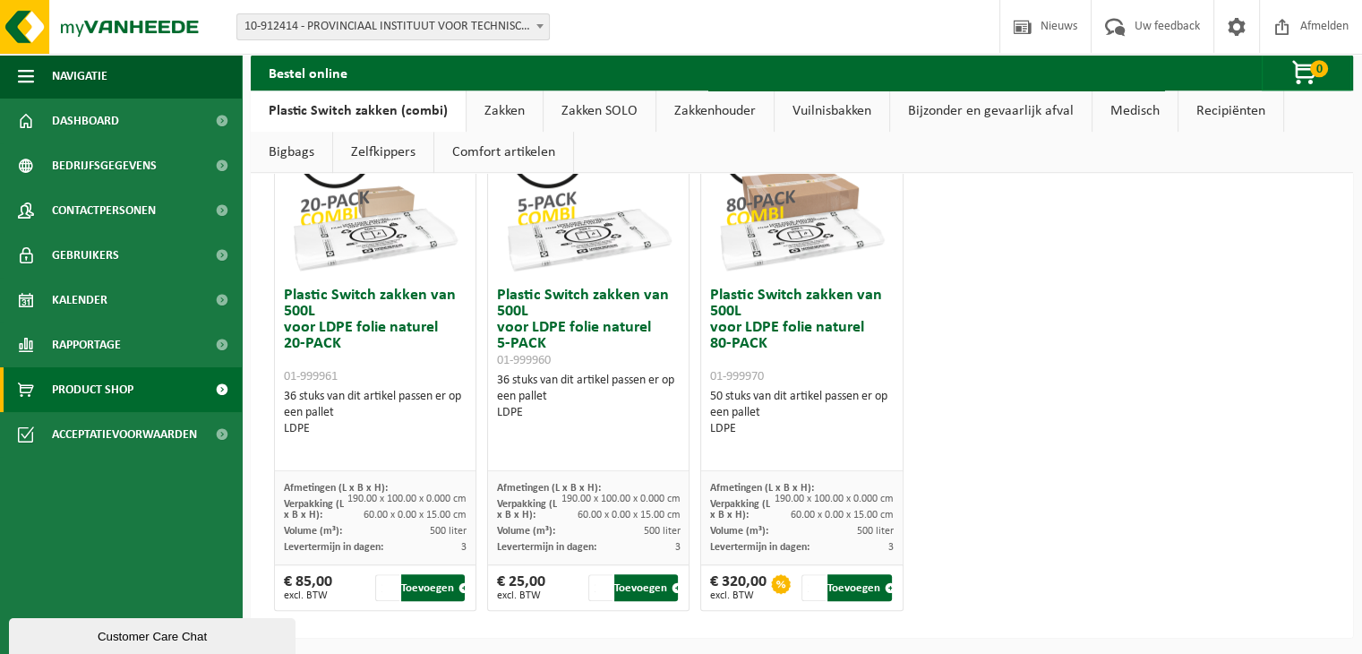
scroll to position [723, 0]
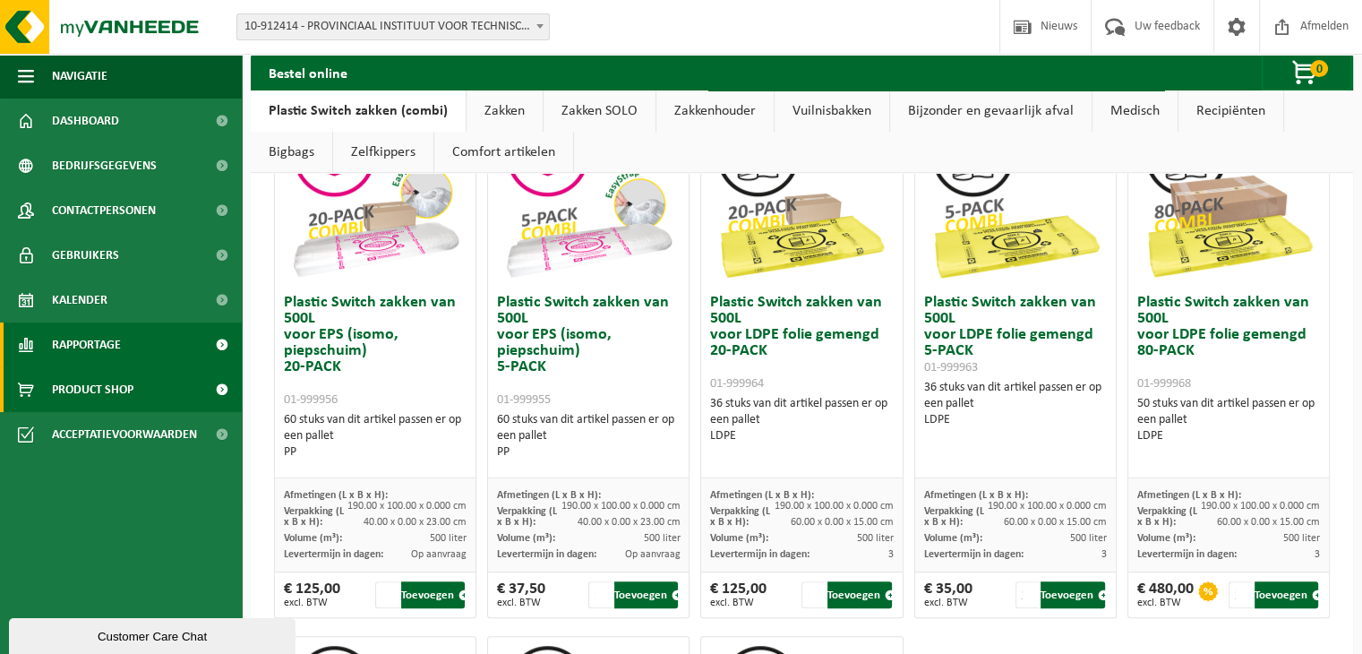
click at [97, 334] on span "Rapportage" at bounding box center [86, 344] width 69 height 45
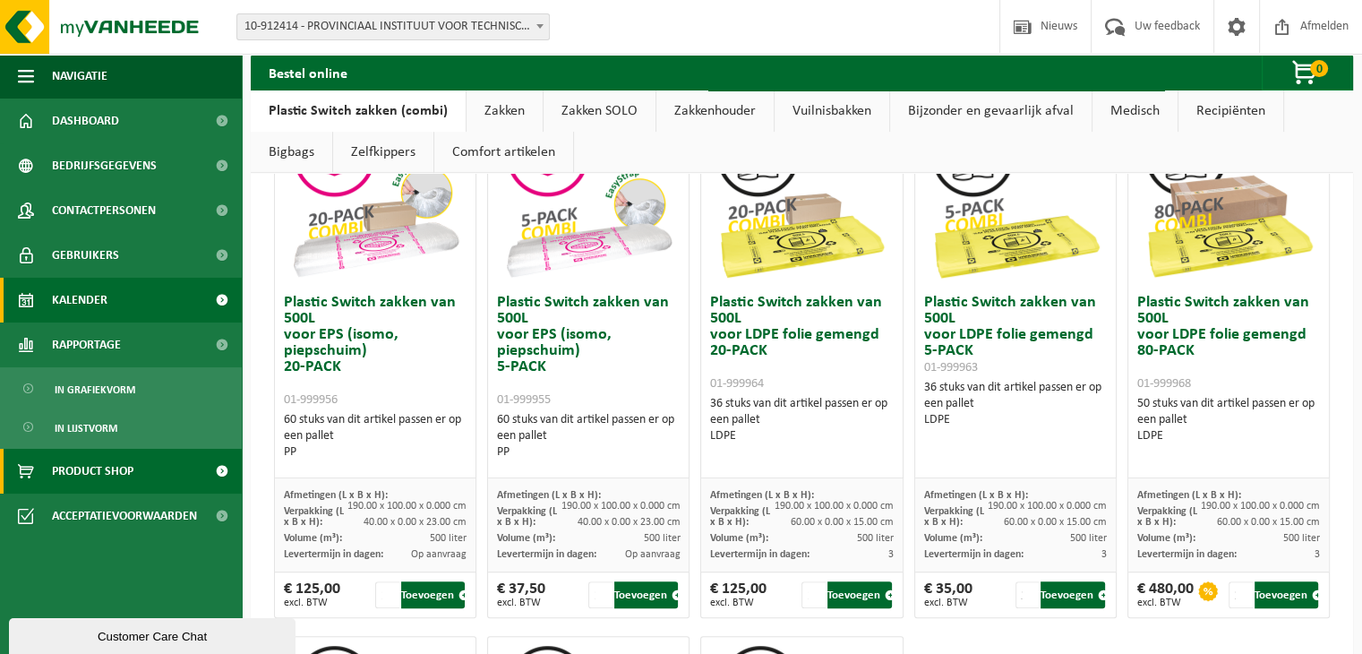
click at [91, 298] on span "Kalender" at bounding box center [80, 300] width 56 height 45
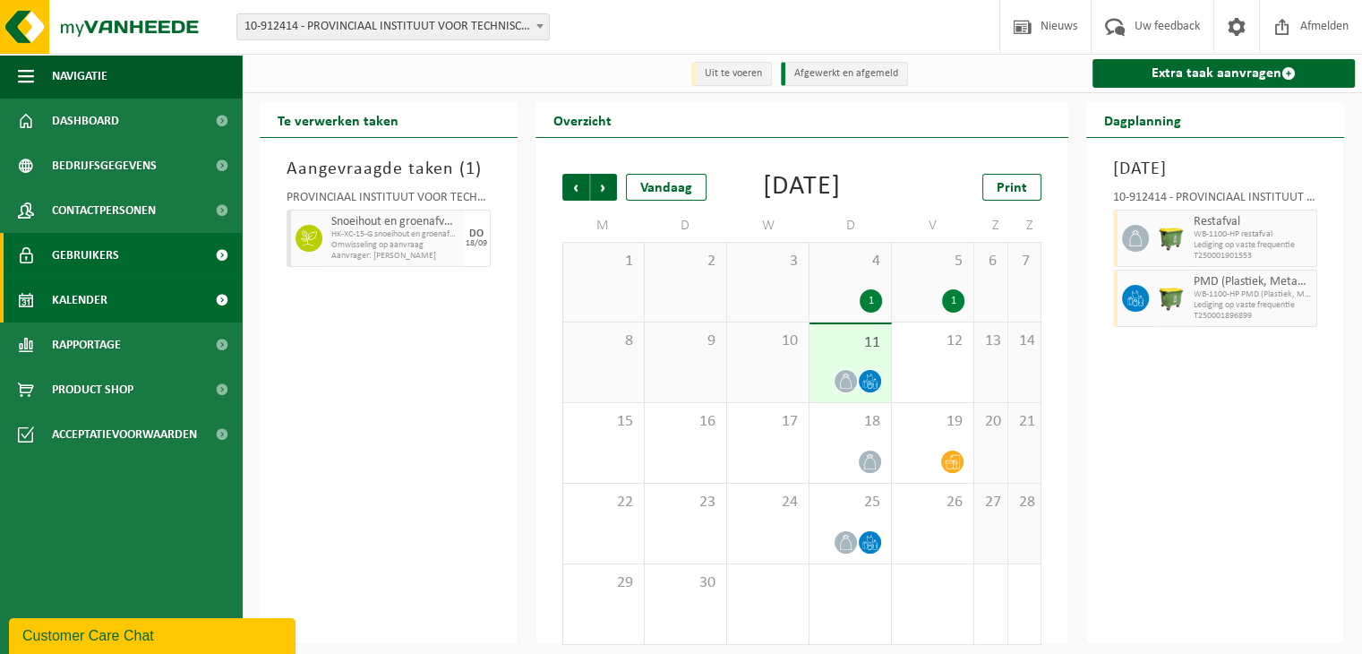
click at [130, 260] on link "Gebruikers" at bounding box center [121, 255] width 242 height 45
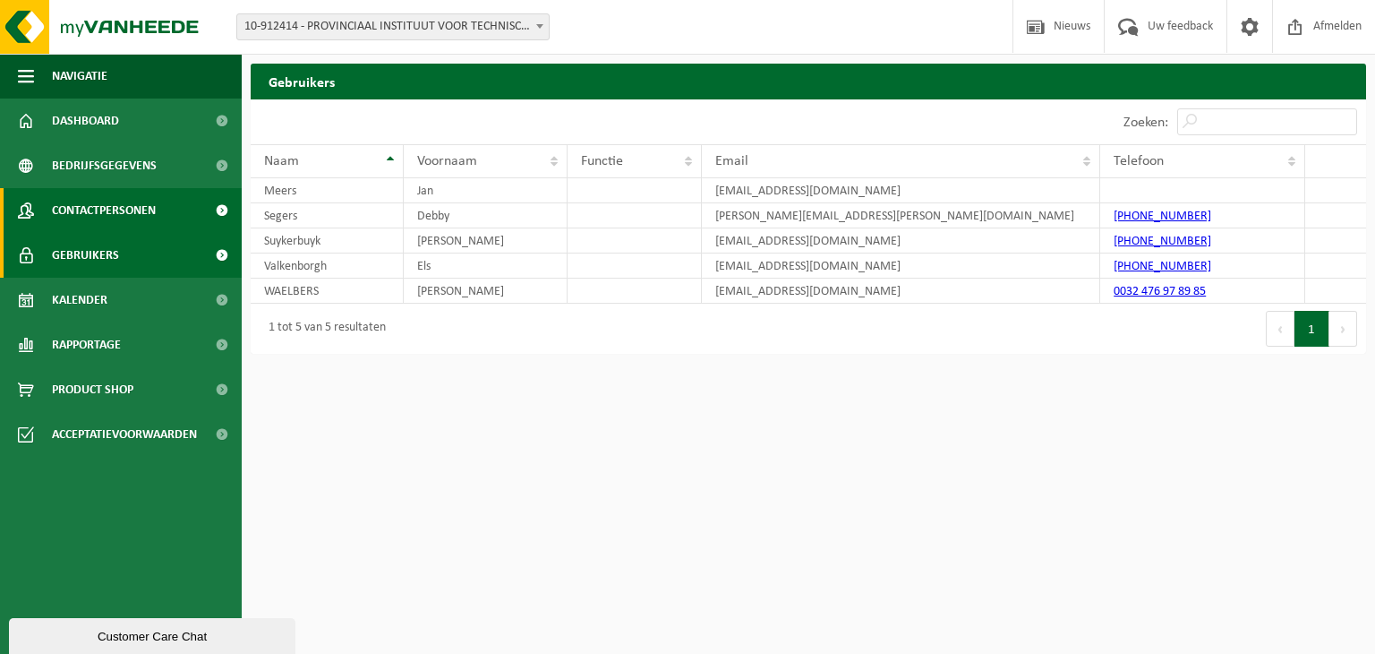
click at [108, 206] on span "Contactpersonen" at bounding box center [104, 210] width 104 height 45
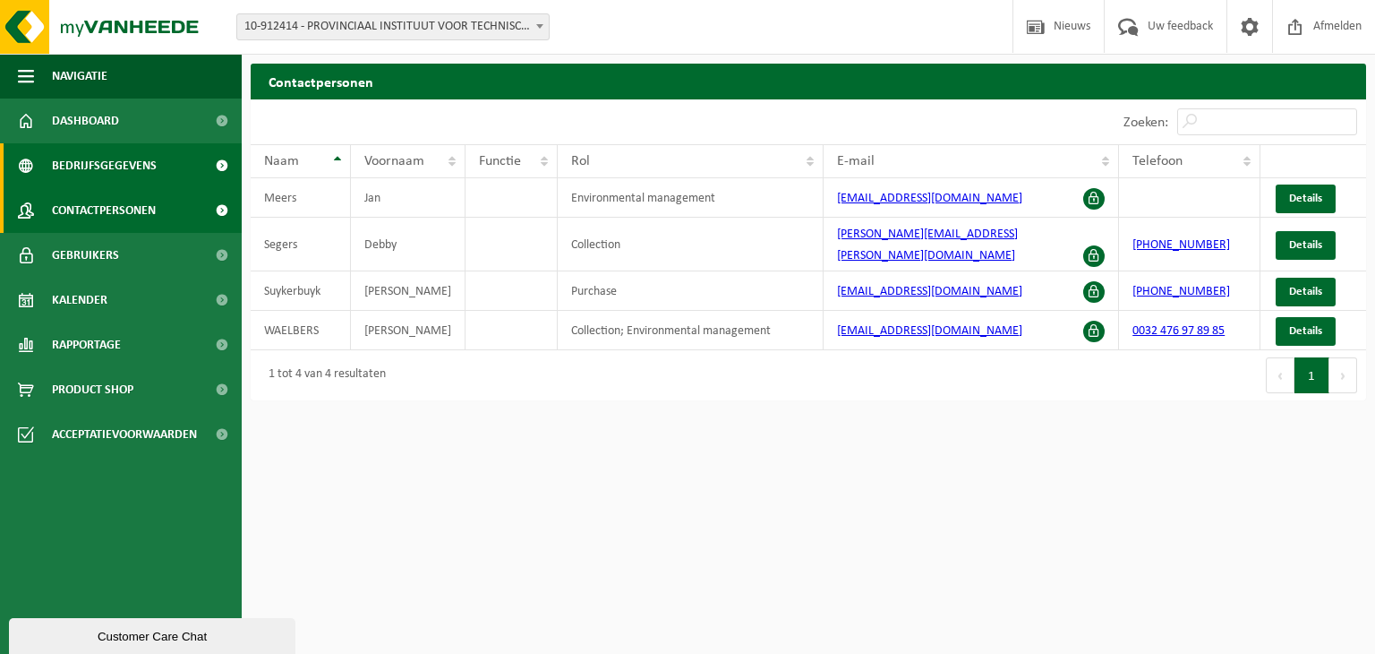
click at [90, 167] on span "Bedrijfsgegevens" at bounding box center [104, 165] width 105 height 45
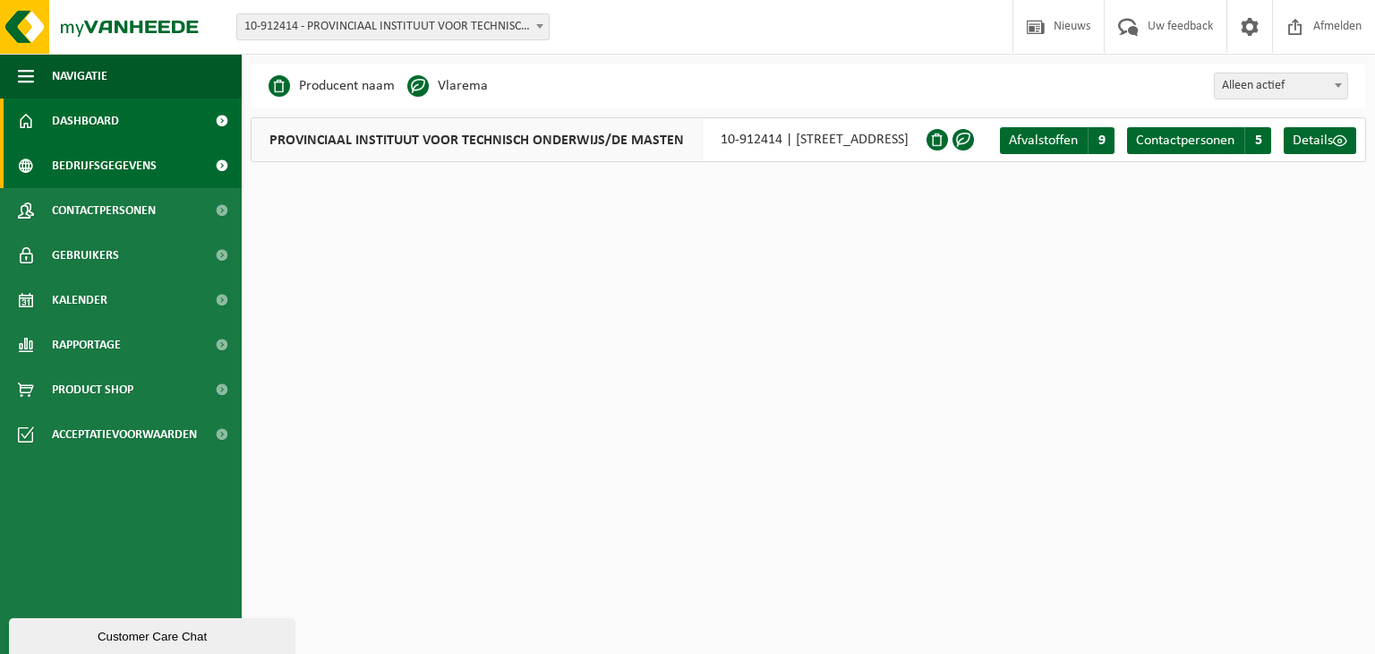
click at [116, 121] on span "Dashboard" at bounding box center [85, 121] width 67 height 45
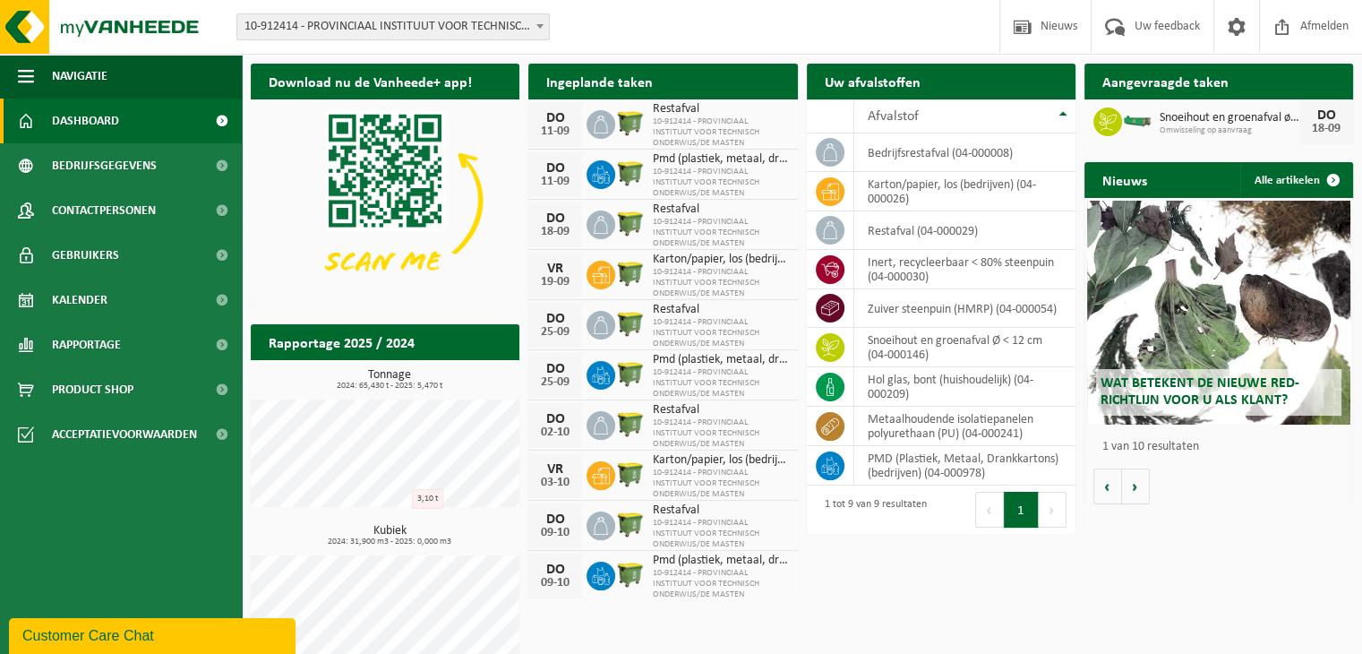
click at [77, 123] on span "Dashboard" at bounding box center [85, 121] width 67 height 45
click at [1189, 119] on span "Snoeihout en groenafval ø < 12 cm" at bounding box center [1230, 118] width 140 height 14
click at [1188, 119] on span "Snoeihout en groenafval ø < 12 cm" at bounding box center [1230, 118] width 140 height 14
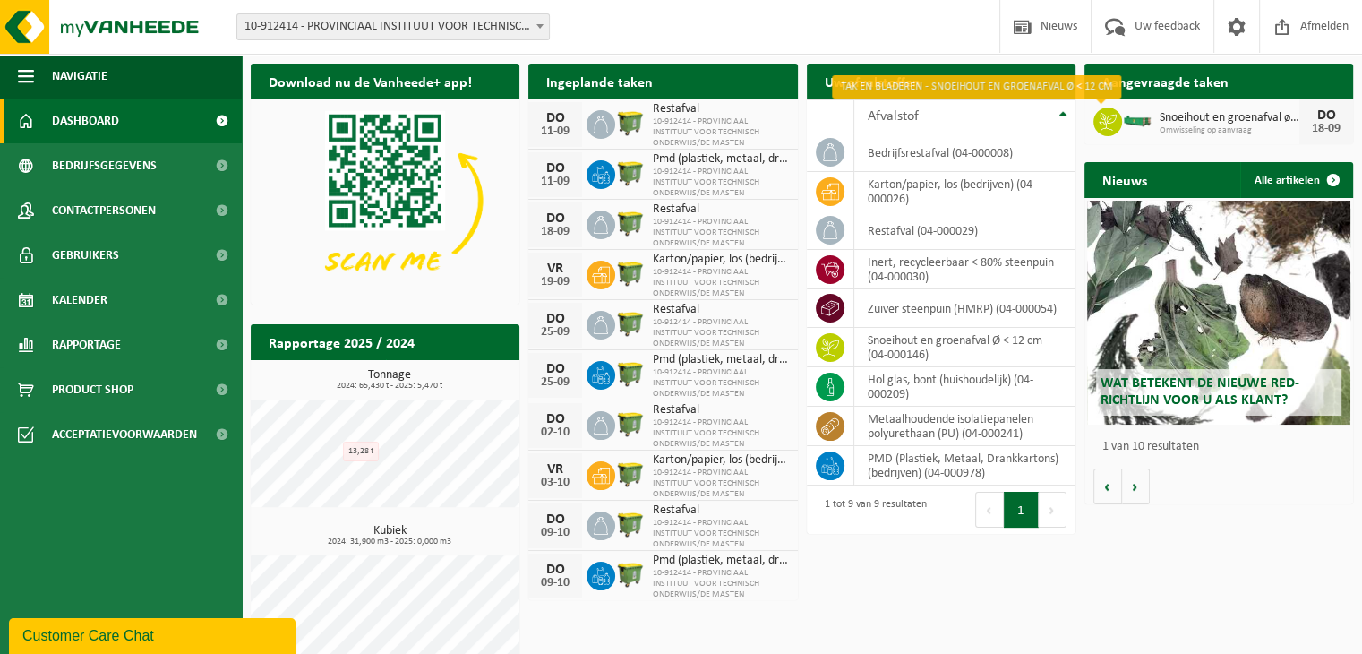
click at [1101, 125] on icon at bounding box center [1108, 122] width 18 height 18
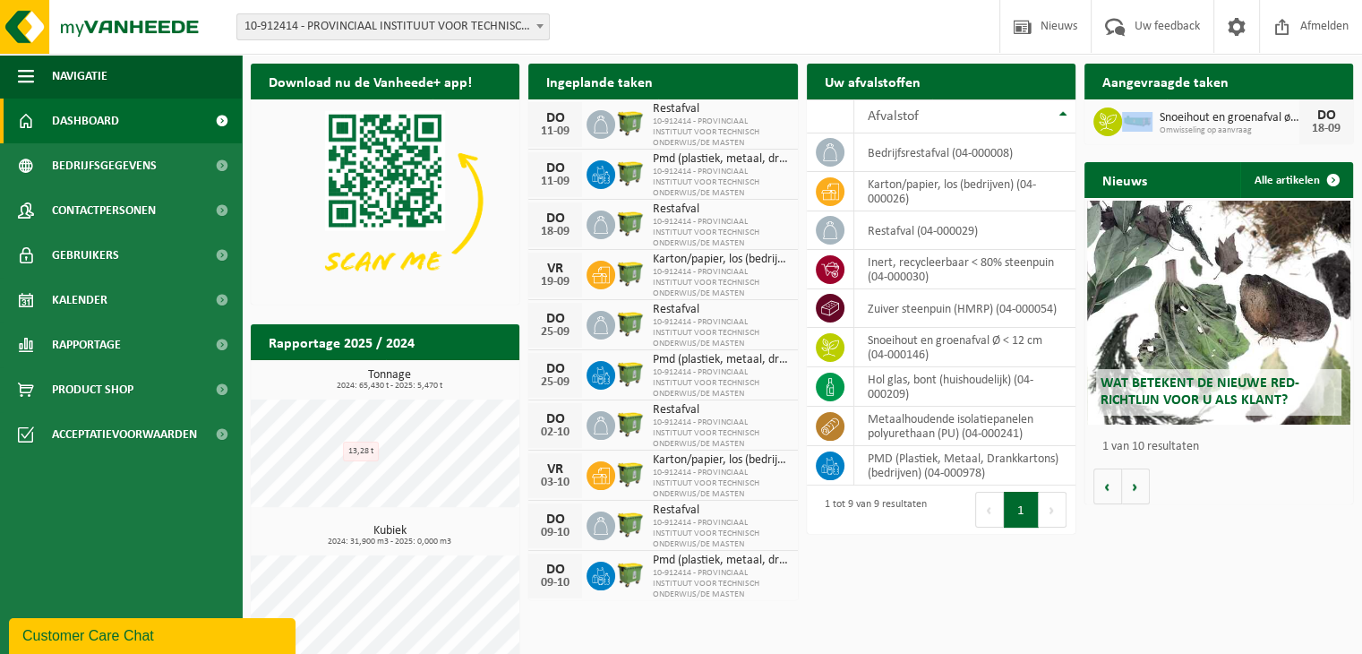
click at [1101, 125] on icon at bounding box center [1108, 122] width 18 height 18
click at [75, 173] on span "Bedrijfsgegevens" at bounding box center [104, 165] width 105 height 45
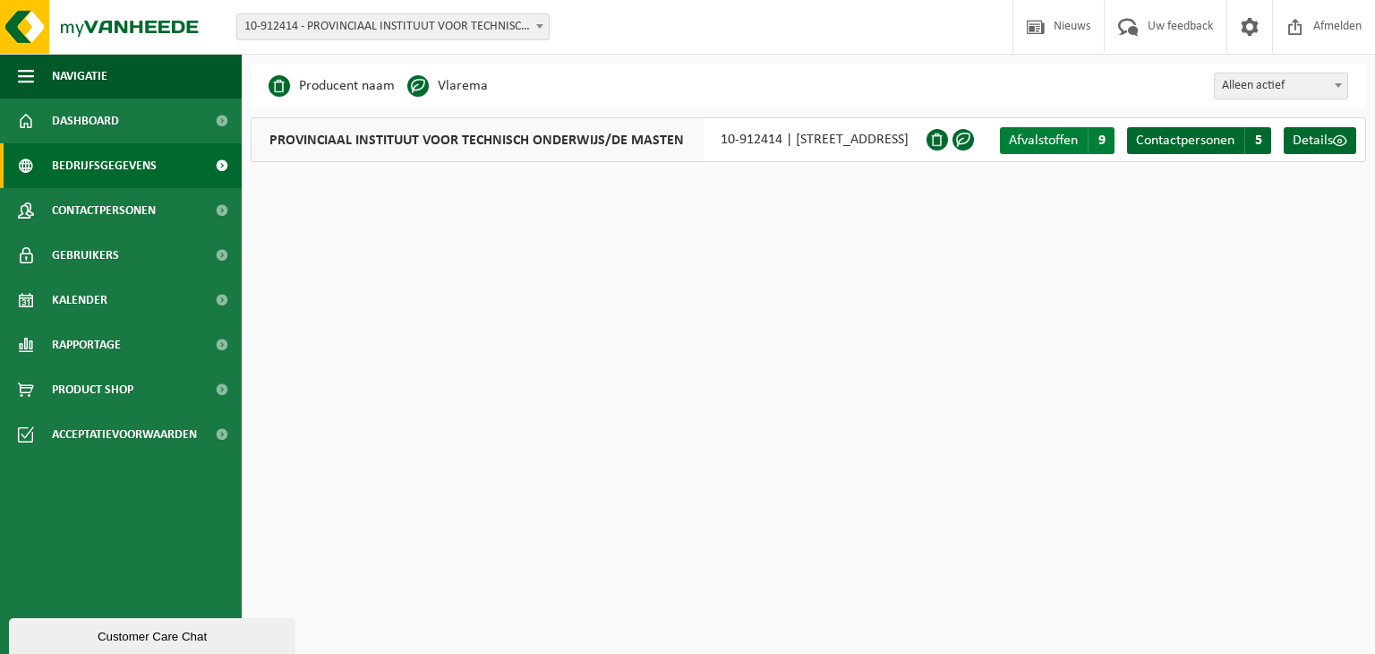
click at [1102, 137] on span "9" at bounding box center [1101, 140] width 27 height 27
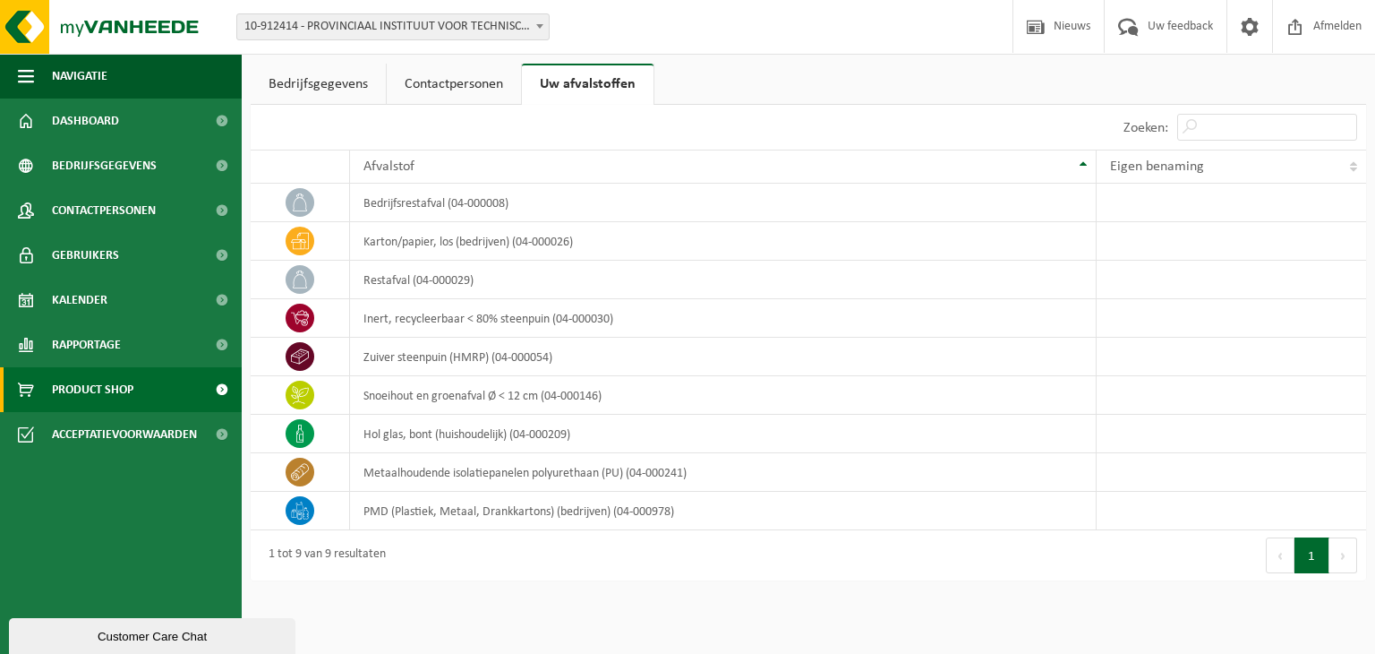
click at [86, 388] on span "Product Shop" at bounding box center [92, 389] width 81 height 45
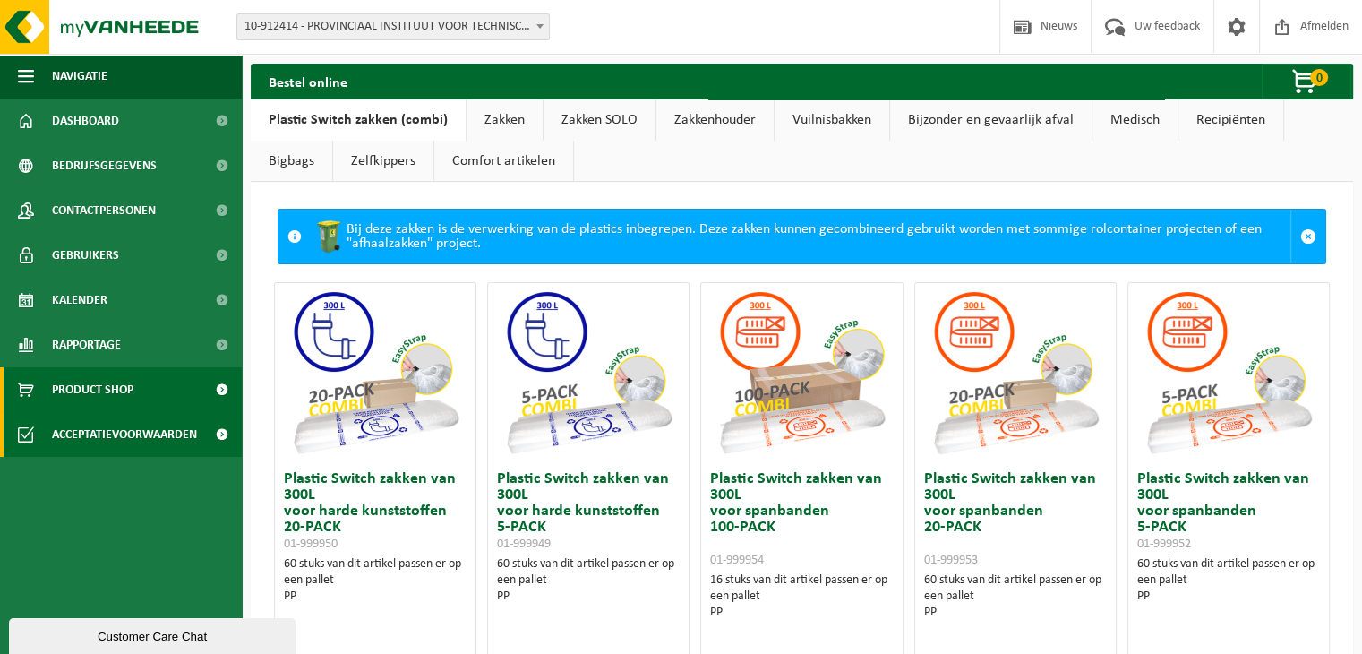
click at [102, 438] on span "Acceptatievoorwaarden" at bounding box center [124, 434] width 145 height 45
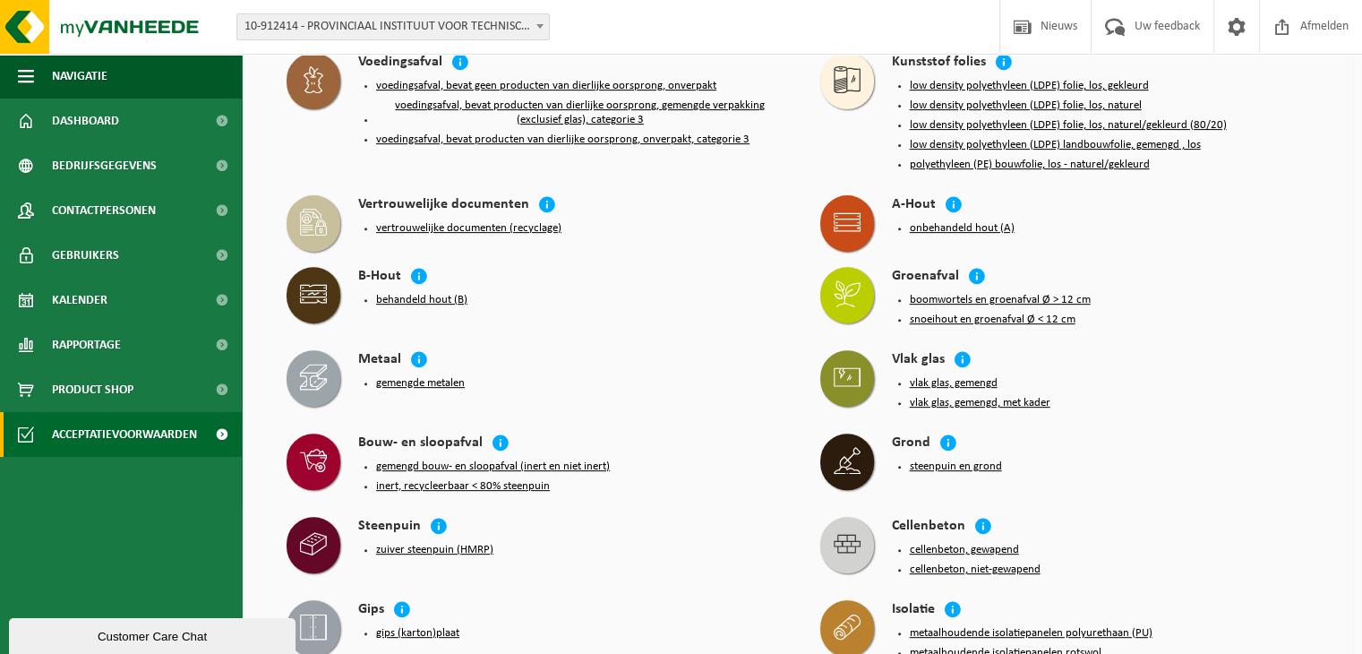
scroll to position [716, 0]
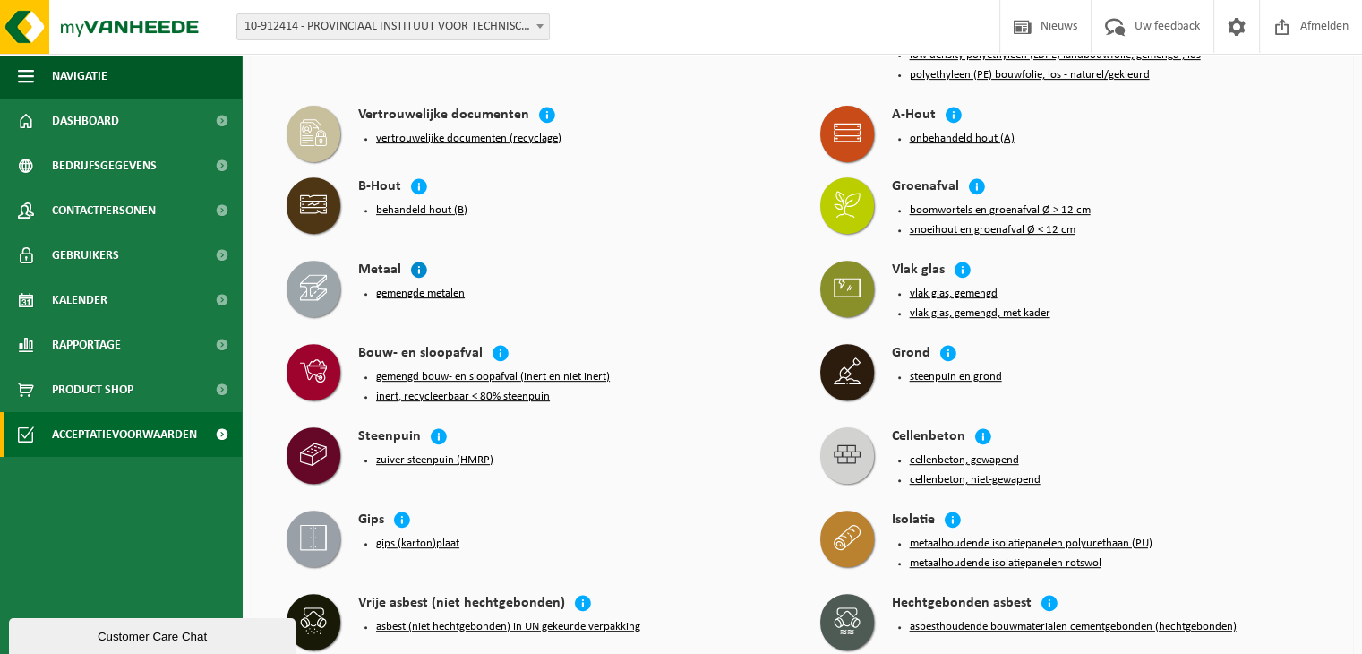
click at [419, 261] on icon at bounding box center [419, 270] width 18 height 18
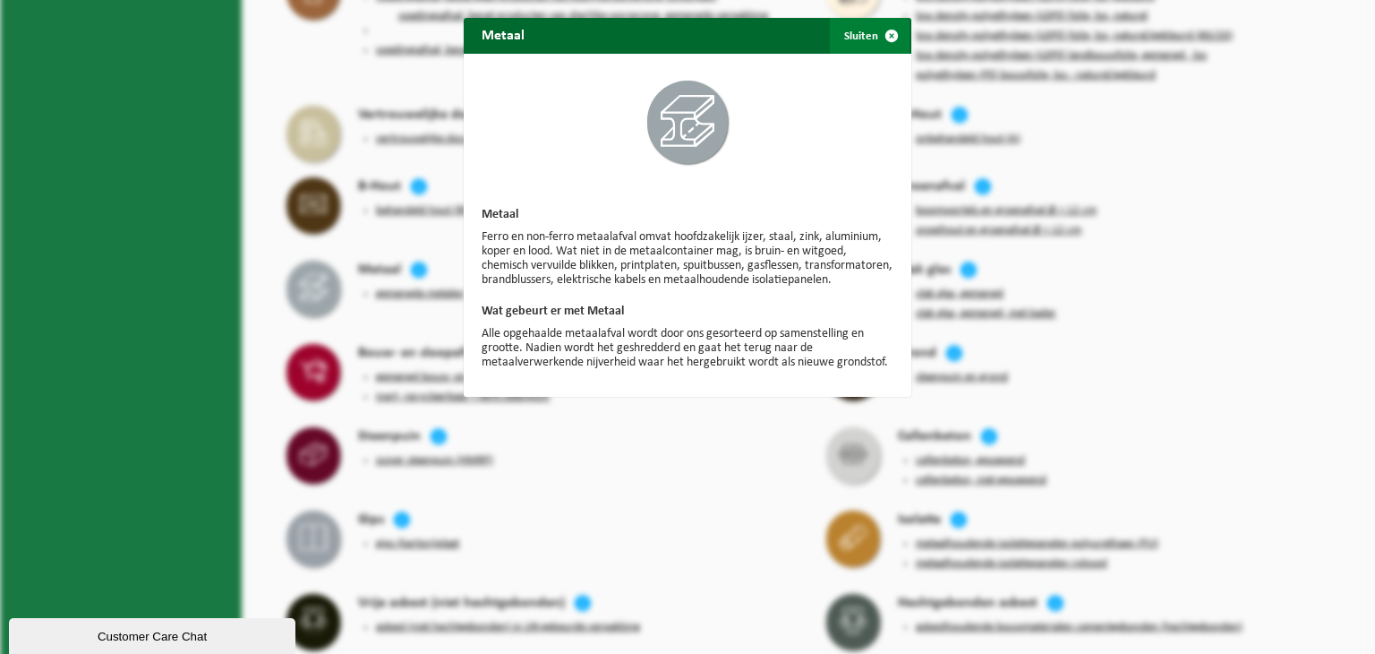
click at [883, 35] on span "button" at bounding box center [892, 36] width 36 height 36
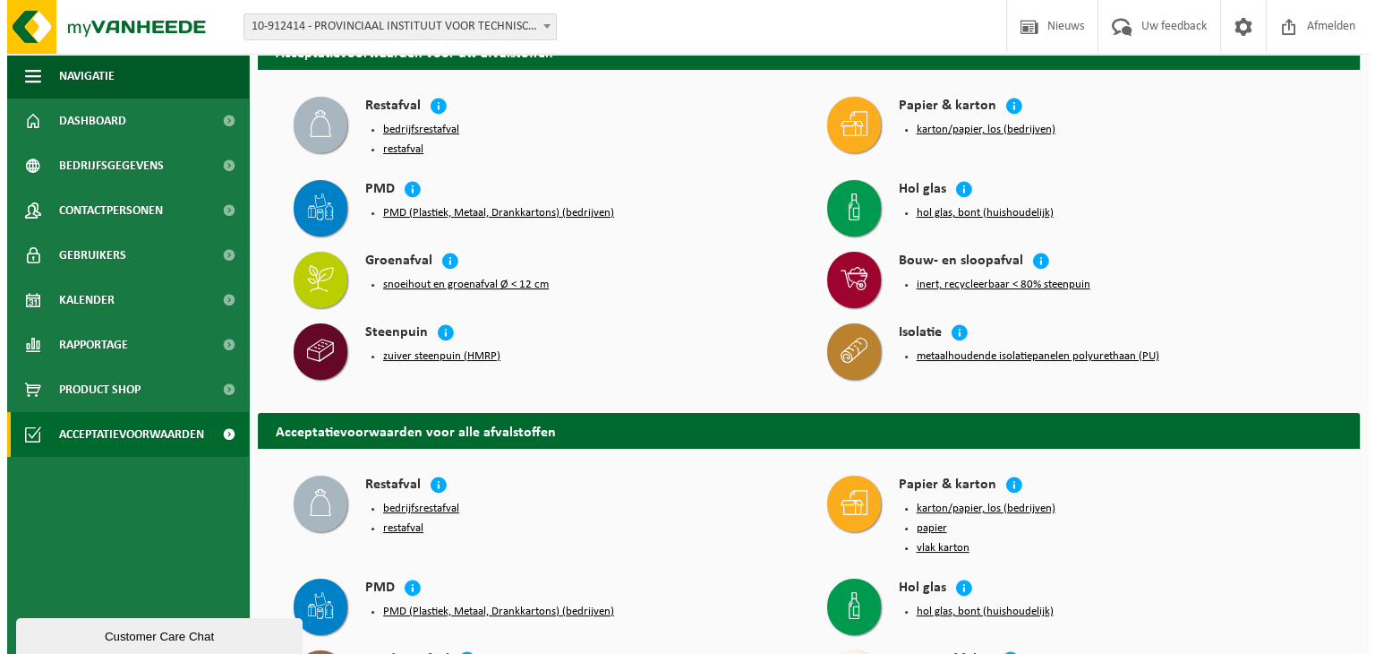
scroll to position [0, 0]
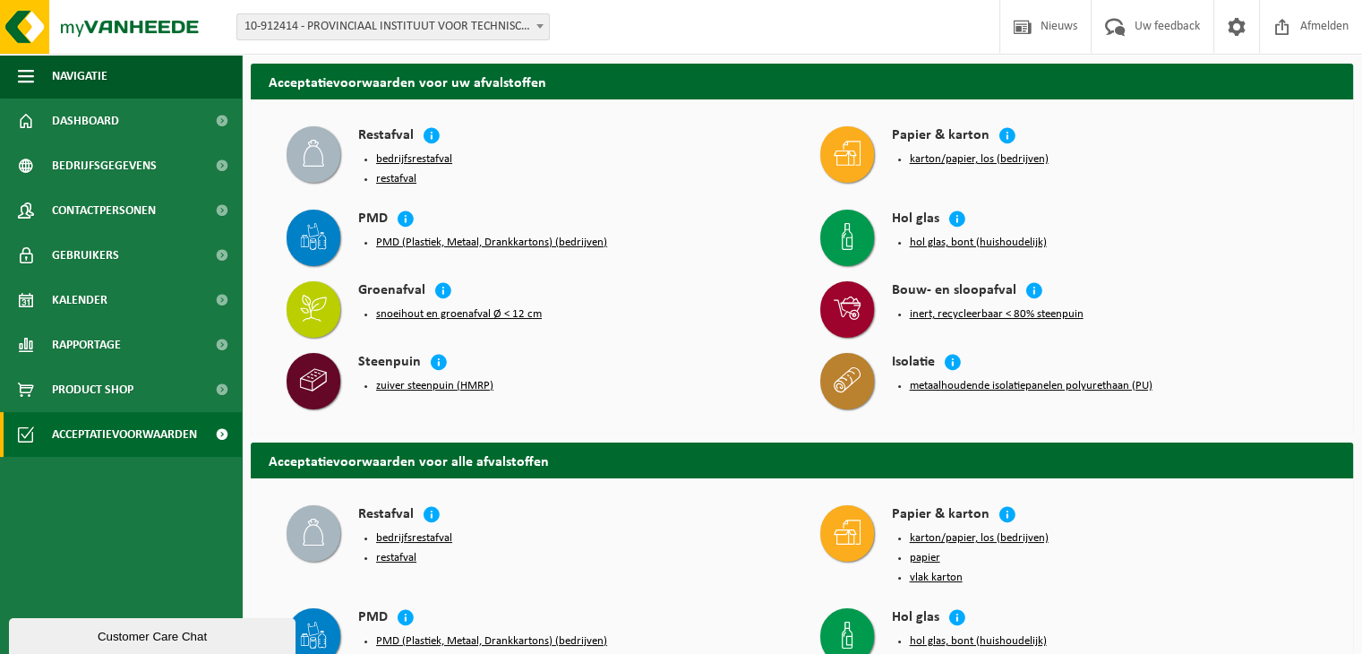
click at [433, 159] on button "bedrijfsrestafval" at bounding box center [414, 159] width 76 height 14
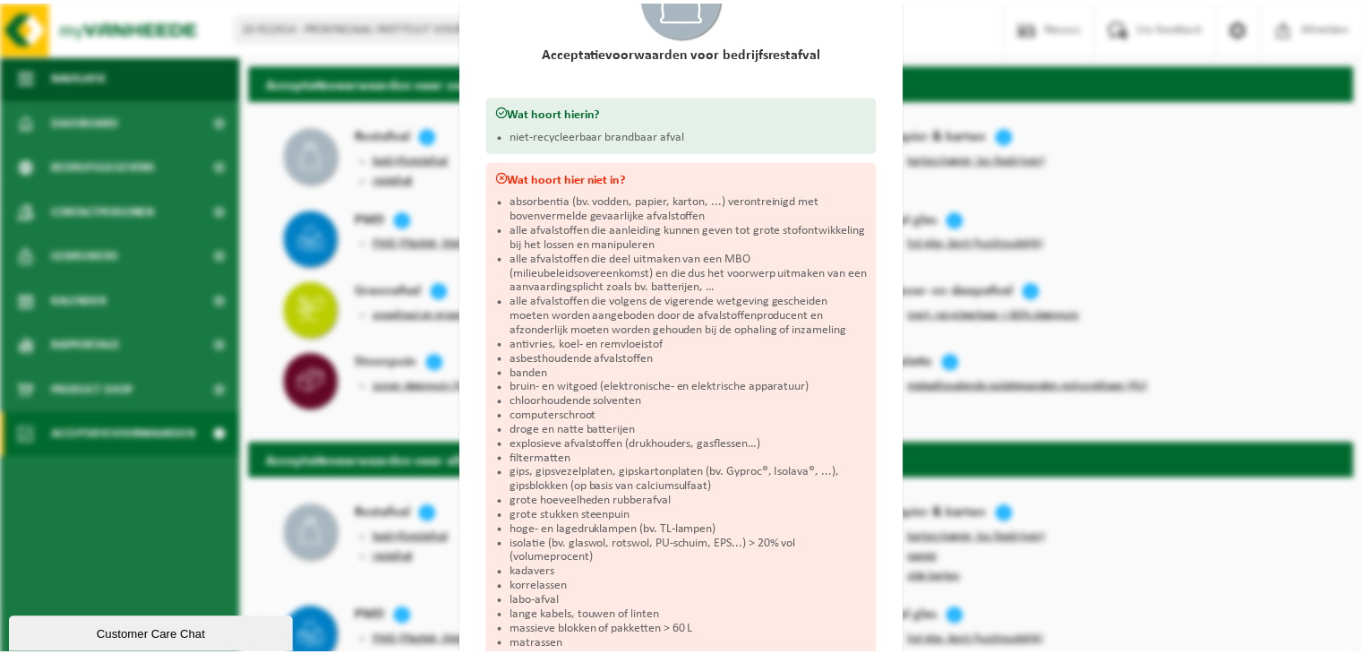
scroll to position [247, 0]
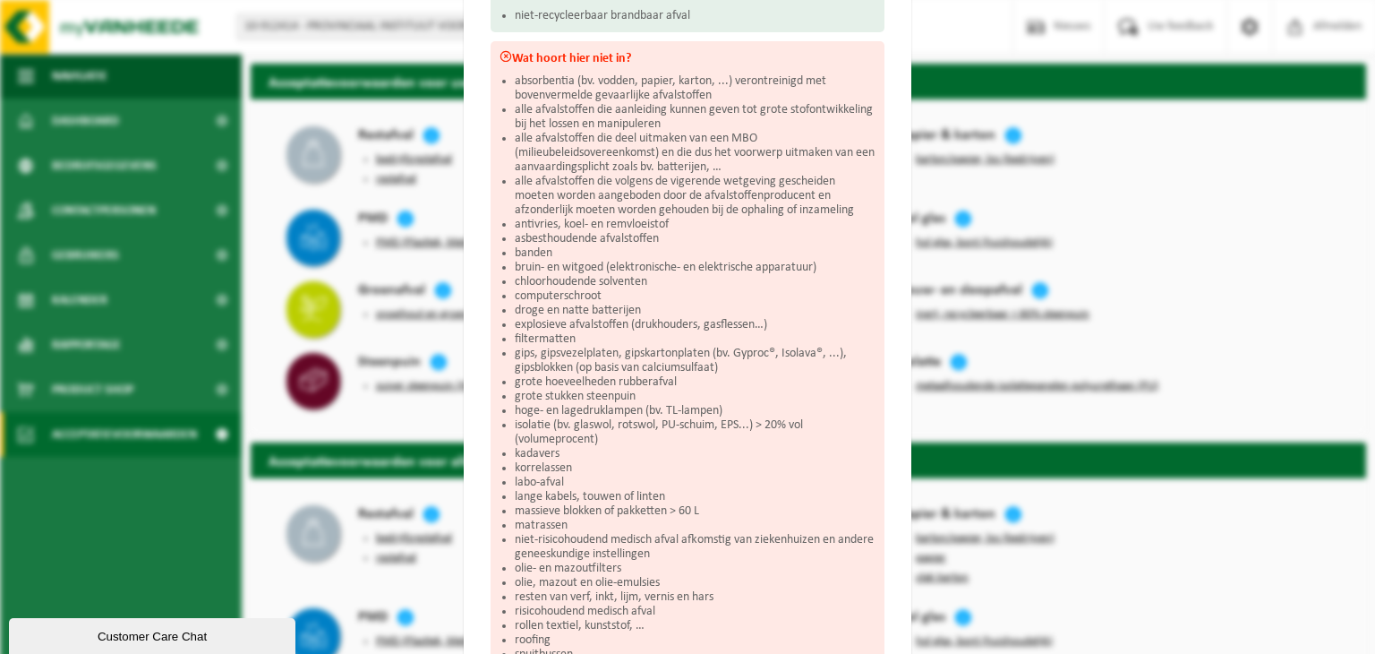
click at [1214, 273] on div "Bedrijfsrestafval Sluiten Acceptatievoorwaarden voor bedrijfsrestafval Wat hoor…" at bounding box center [687, 327] width 1375 height 654
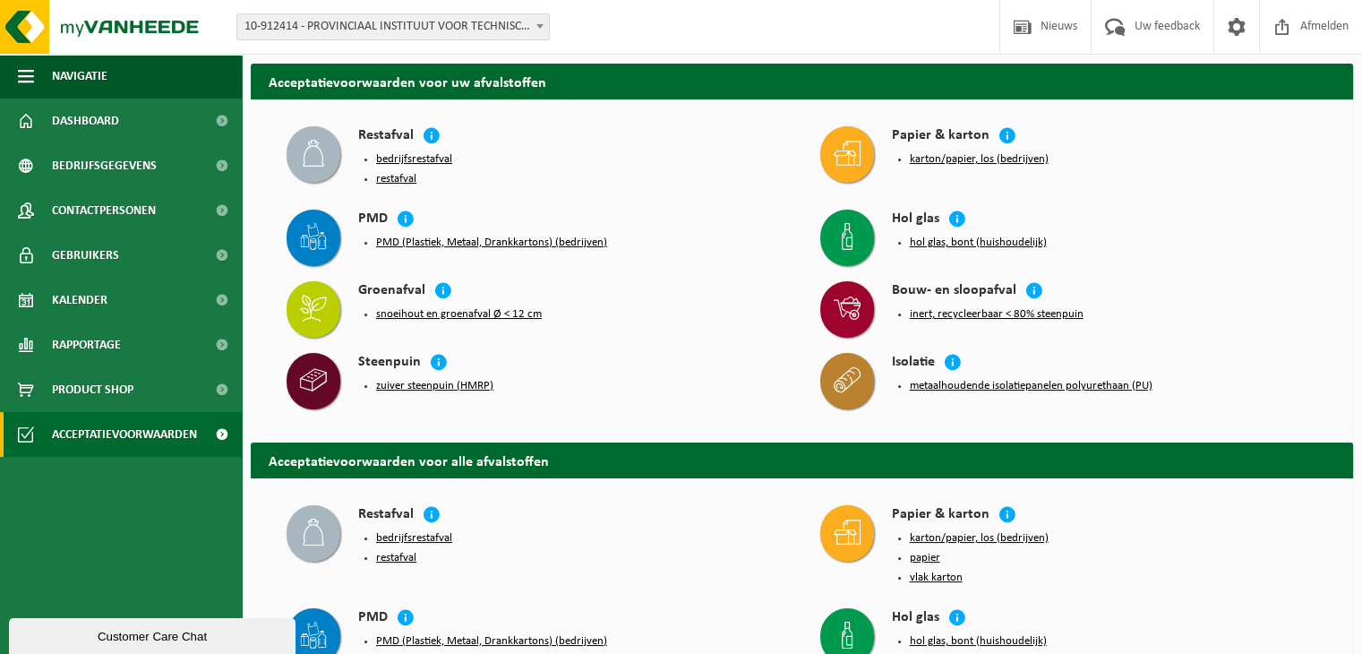
click at [132, 639] on div "Customer Care Chat" at bounding box center [152, 636] width 260 height 13
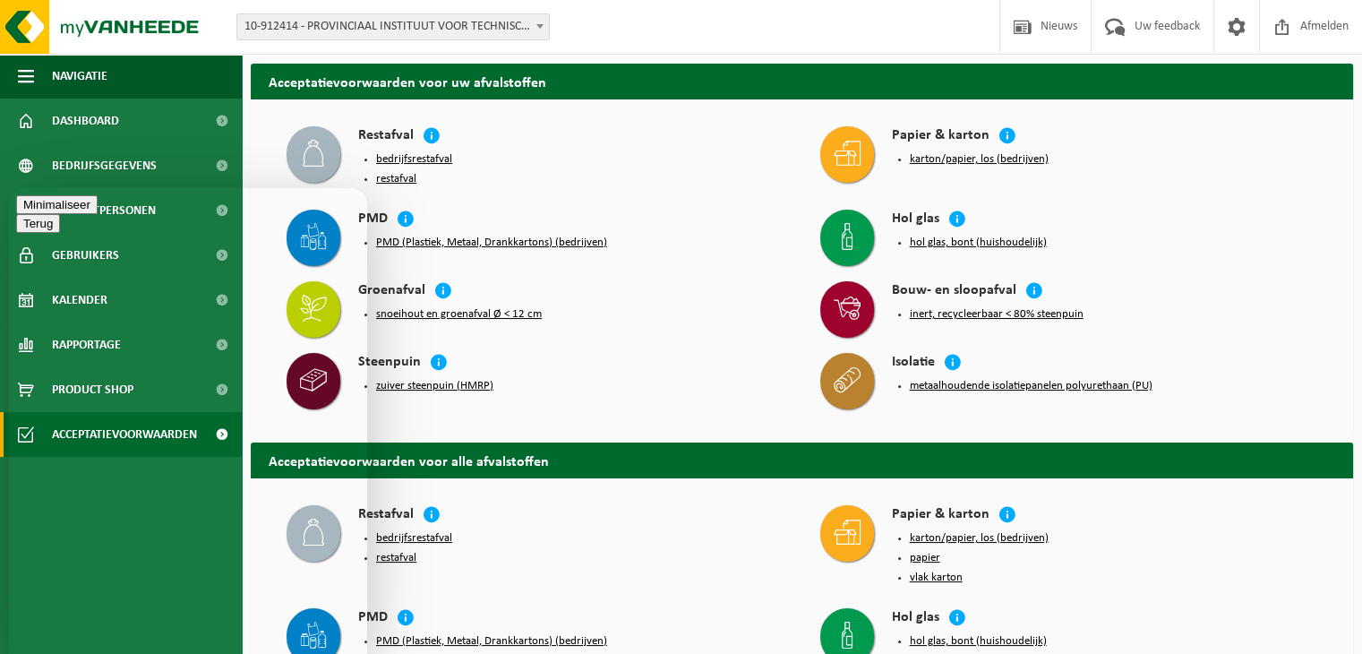
type textarea "g"
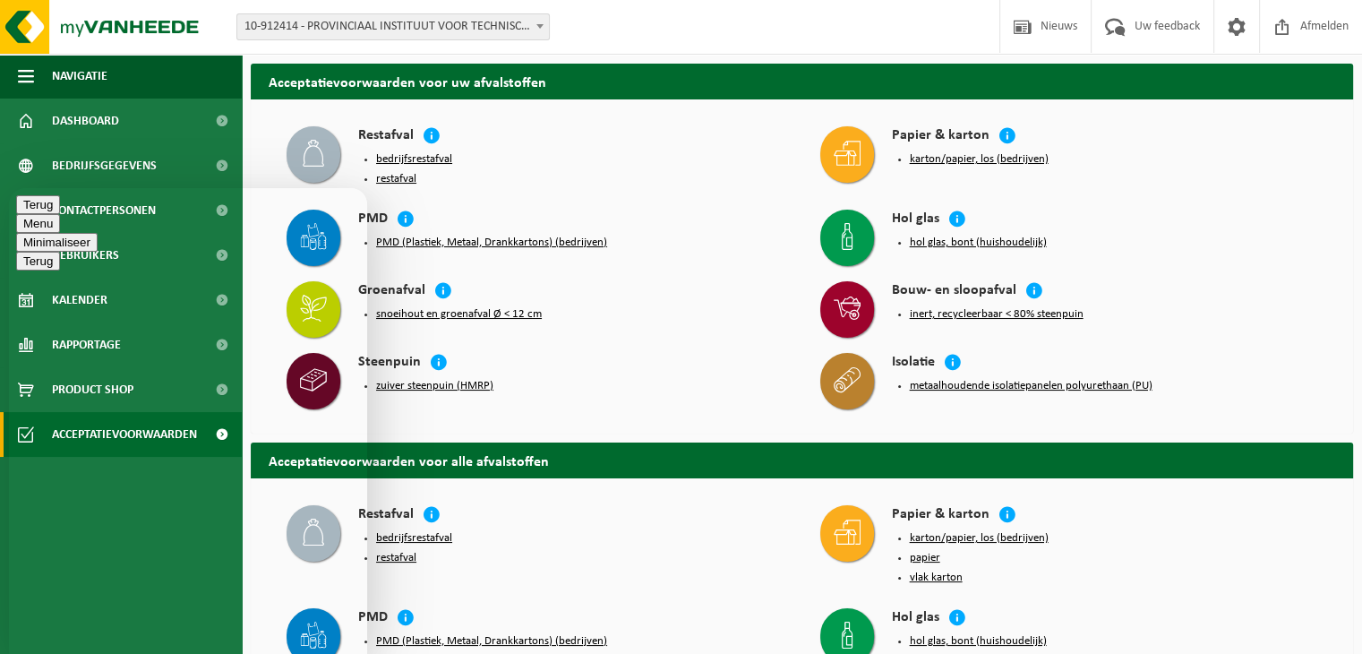
scroll to position [0, 0]
type textarea "Goedemorgen Vanheede 1. ik heb net een aanvraag tot ophalen groencontainer geda…"
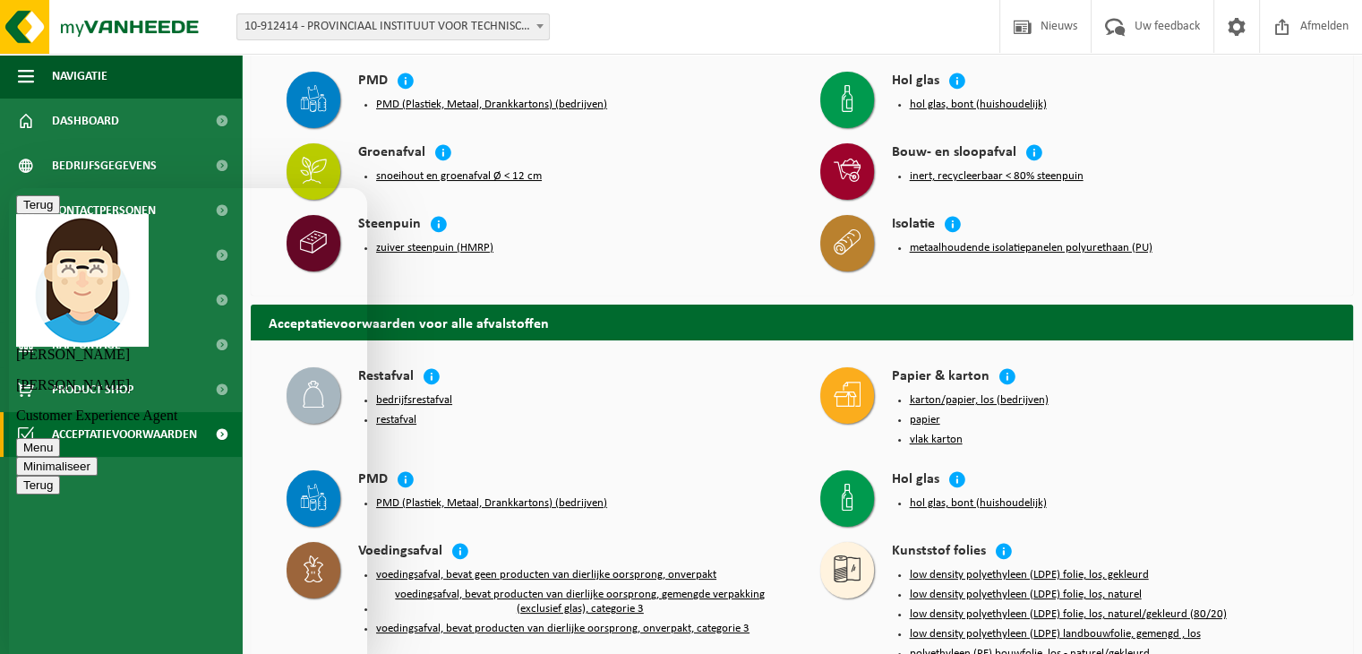
scroll to position [179, 0]
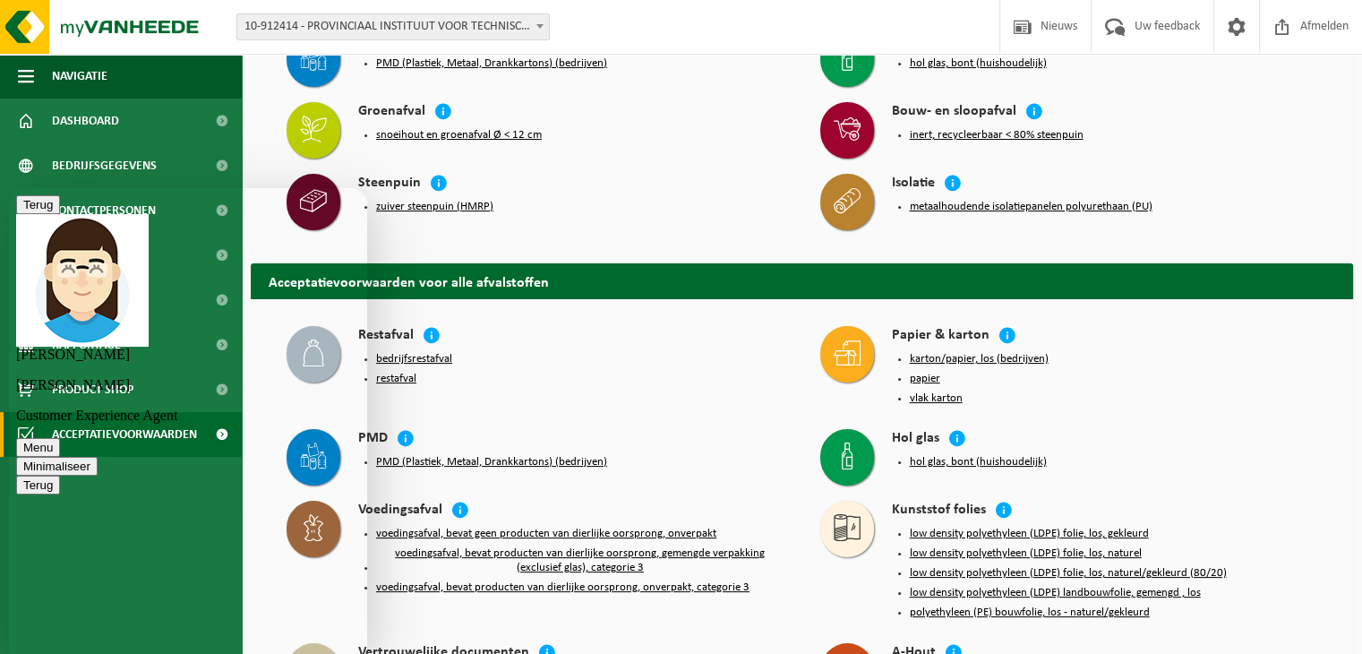
type textarea "toppie ! dank u wel !"
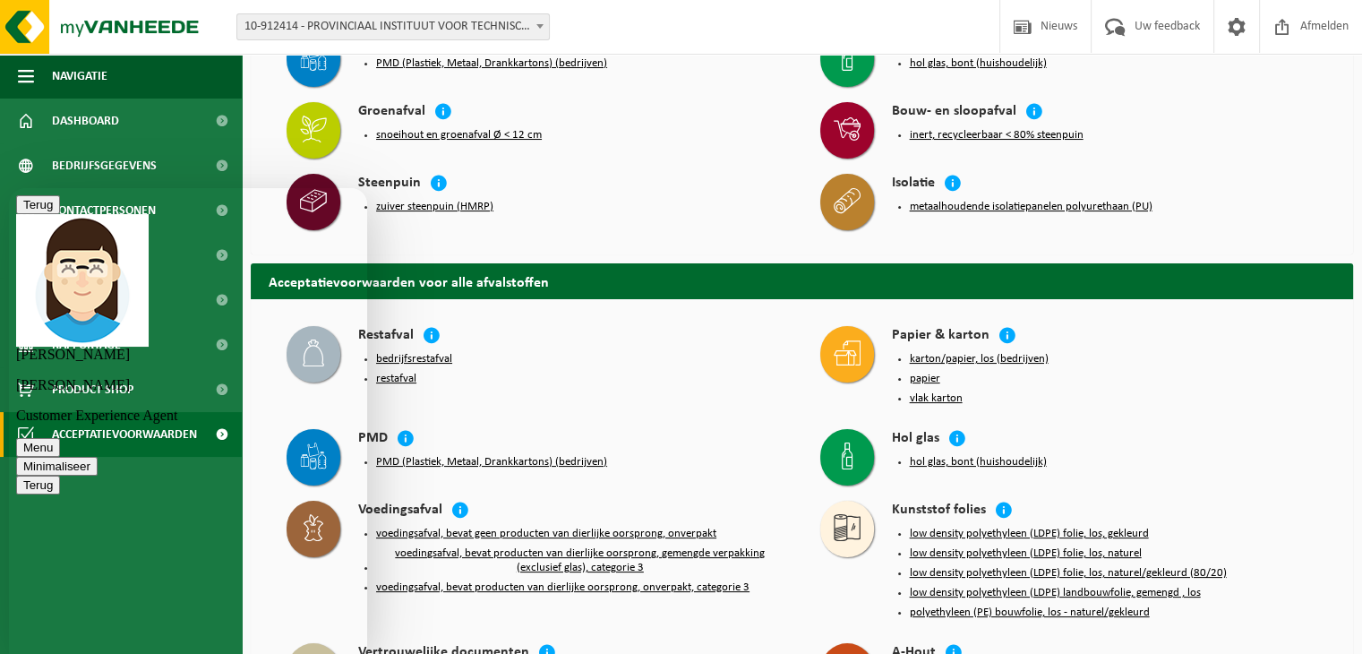
click at [98, 457] on button "Minimaliseer" at bounding box center [56, 466] width 81 height 19
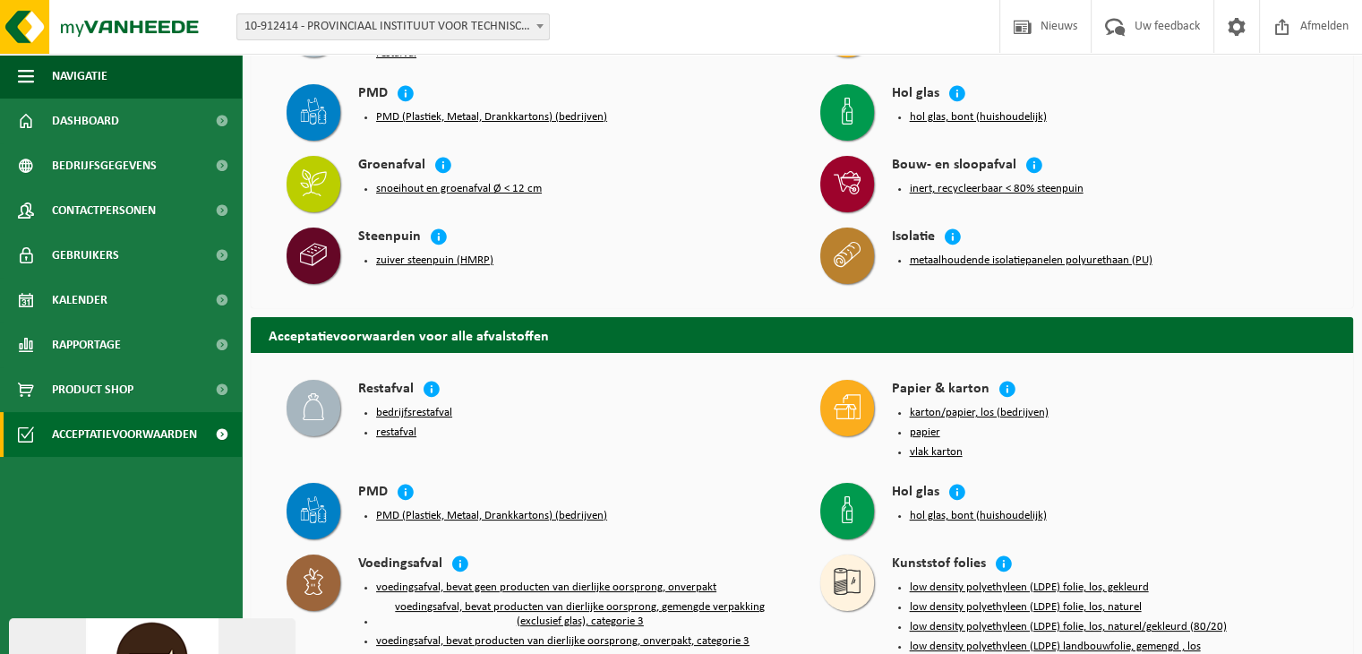
scroll to position [0, 0]
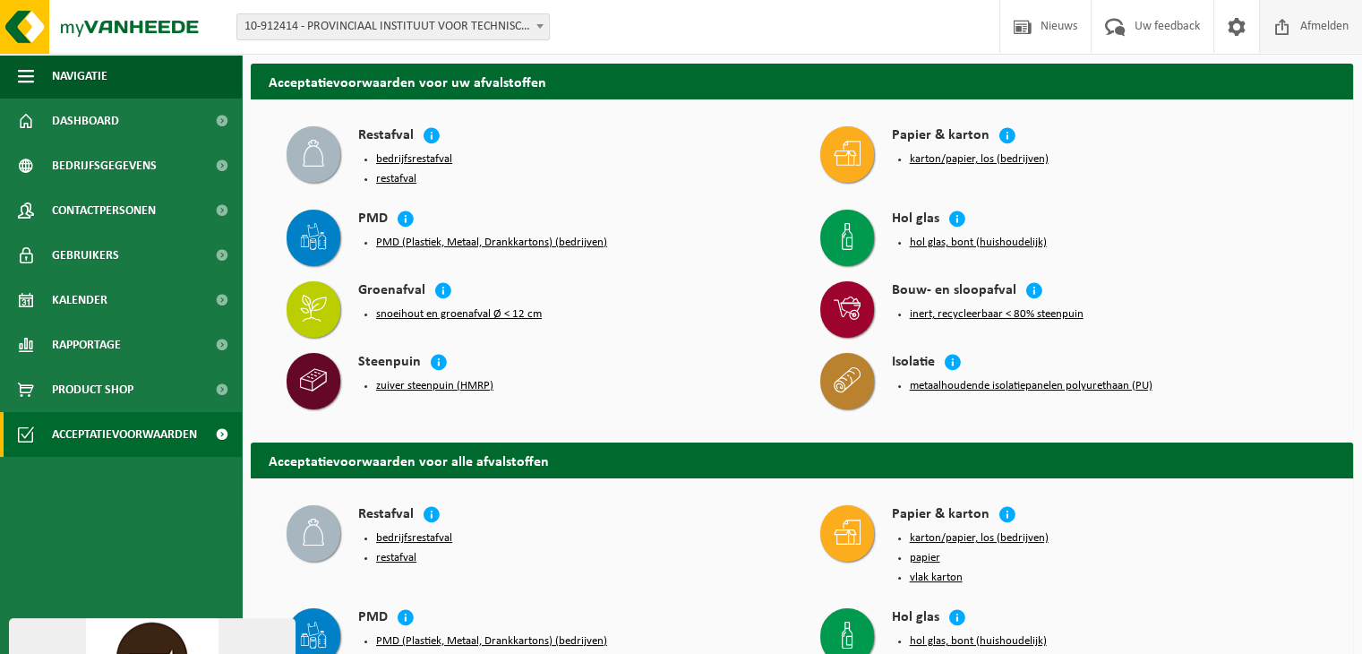
click at [1310, 30] on span "Afmelden" at bounding box center [1324, 26] width 57 height 53
